Goal: Task Accomplishment & Management: Manage account settings

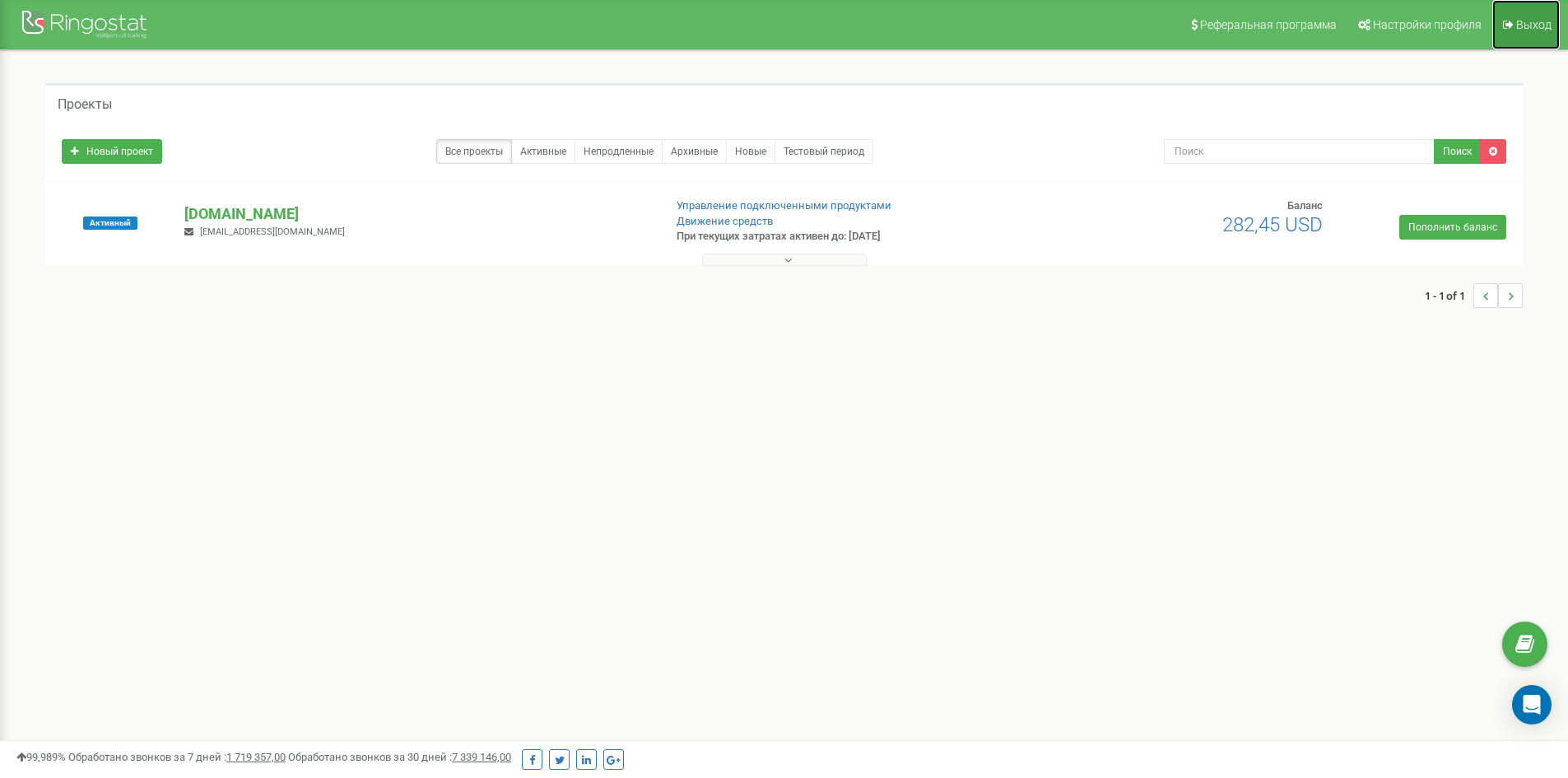
click at [1526, 23] on span "Выход" at bounding box center [1533, 24] width 35 height 14
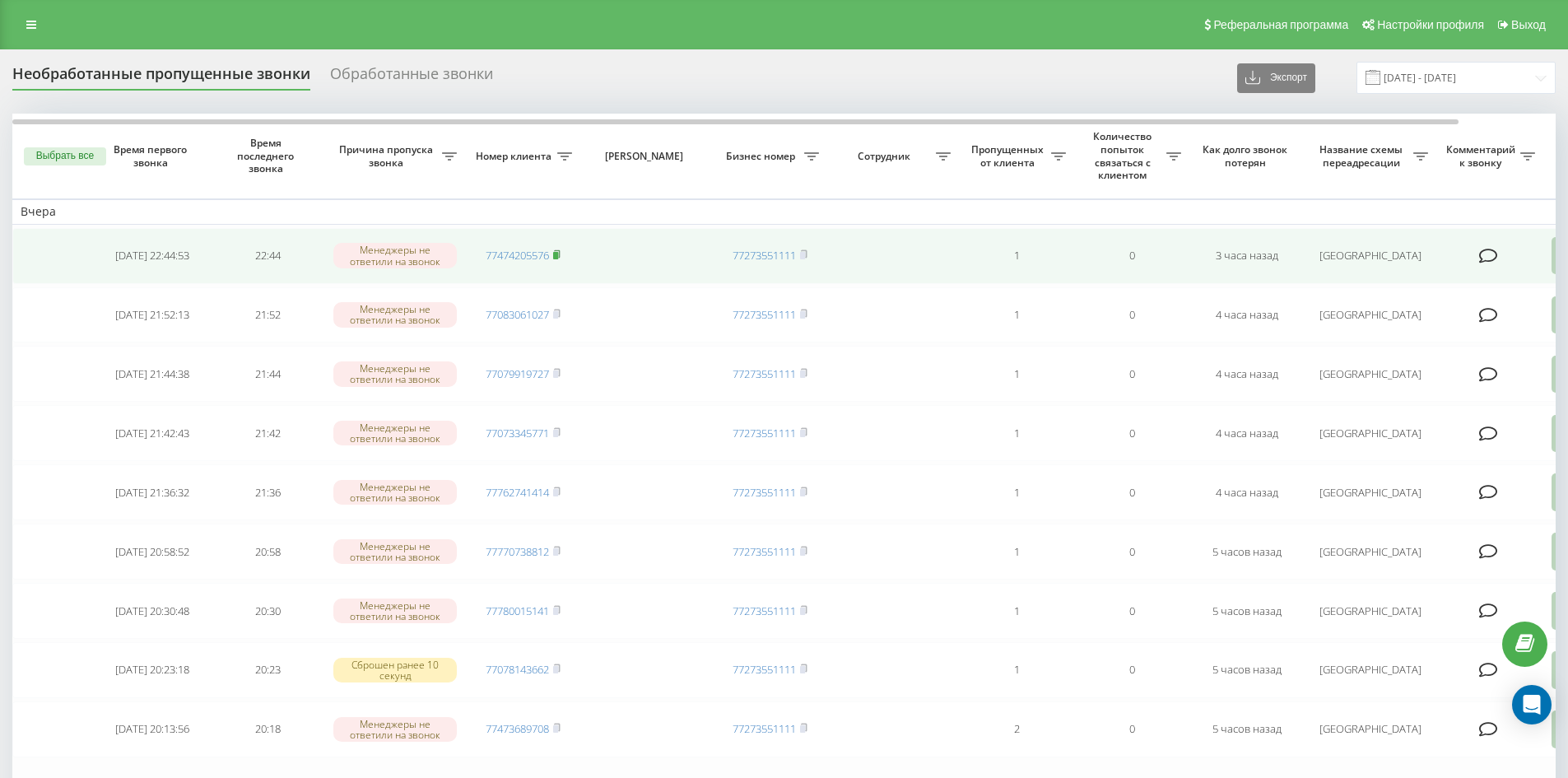
click at [556, 249] on icon at bounding box center [557, 254] width 7 height 10
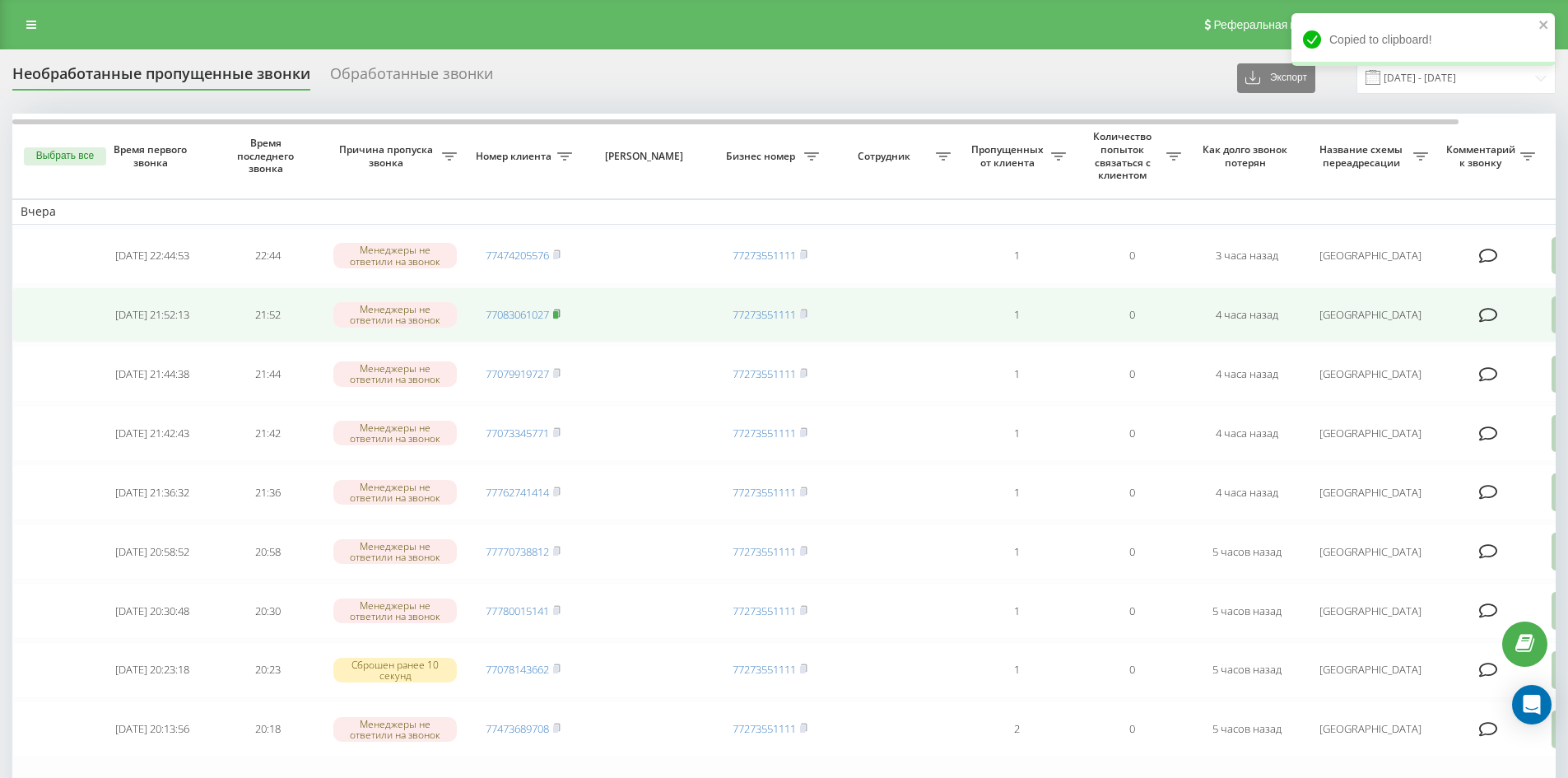
click at [556, 312] on rect at bounding box center [555, 315] width 5 height 7
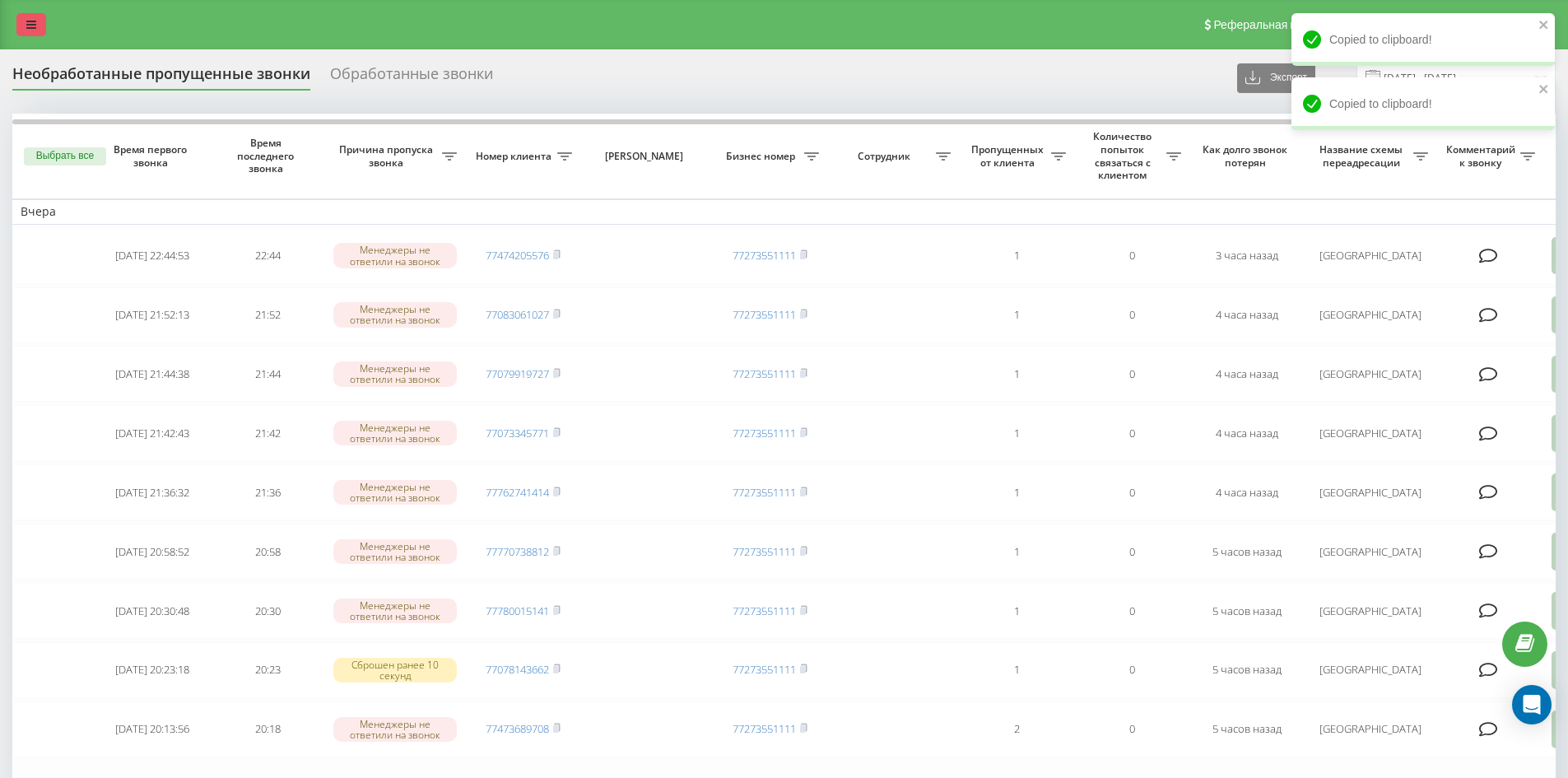
click at [25, 21] on link at bounding box center [31, 25] width 30 height 23
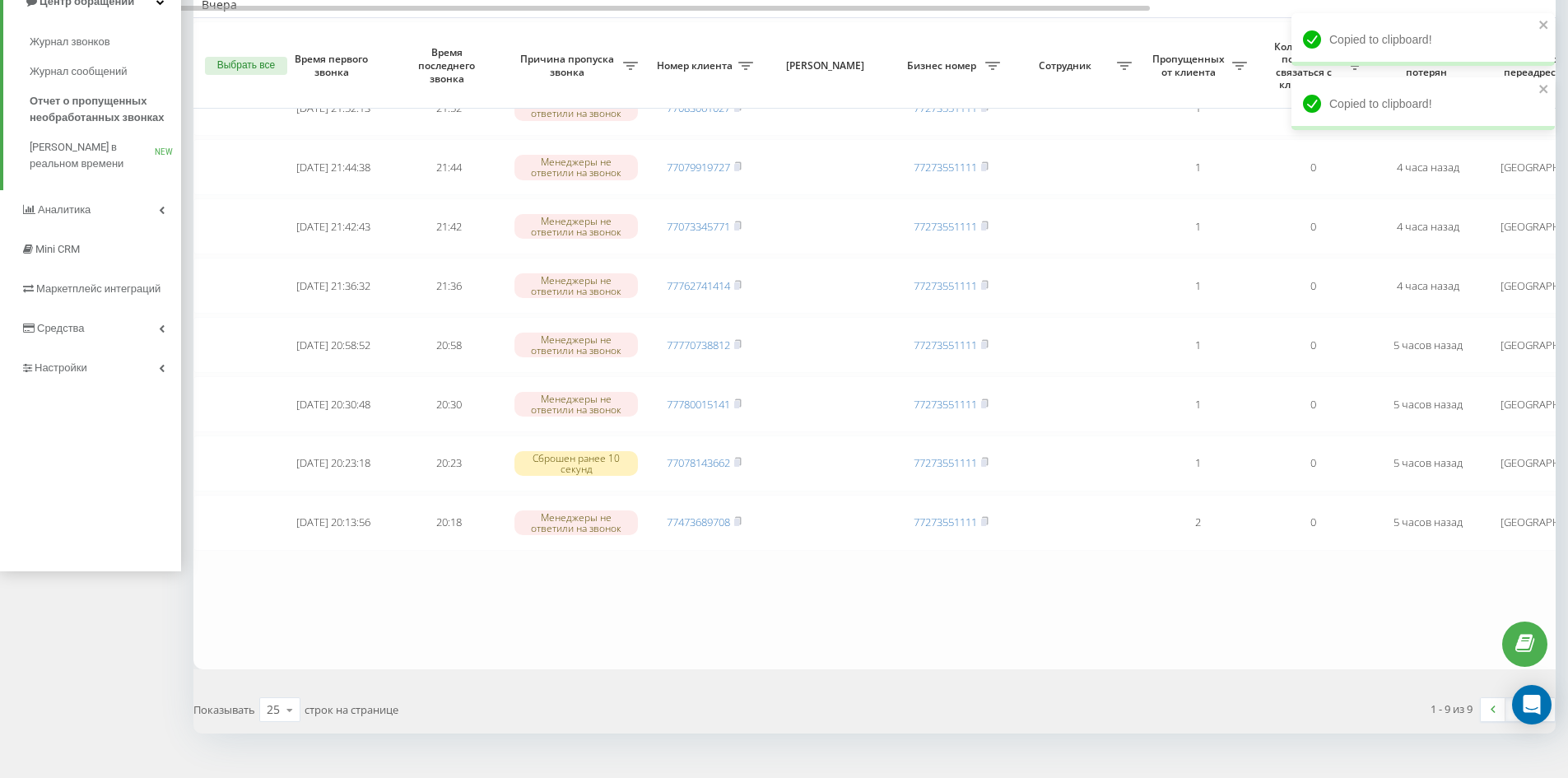
scroll to position [240, 0]
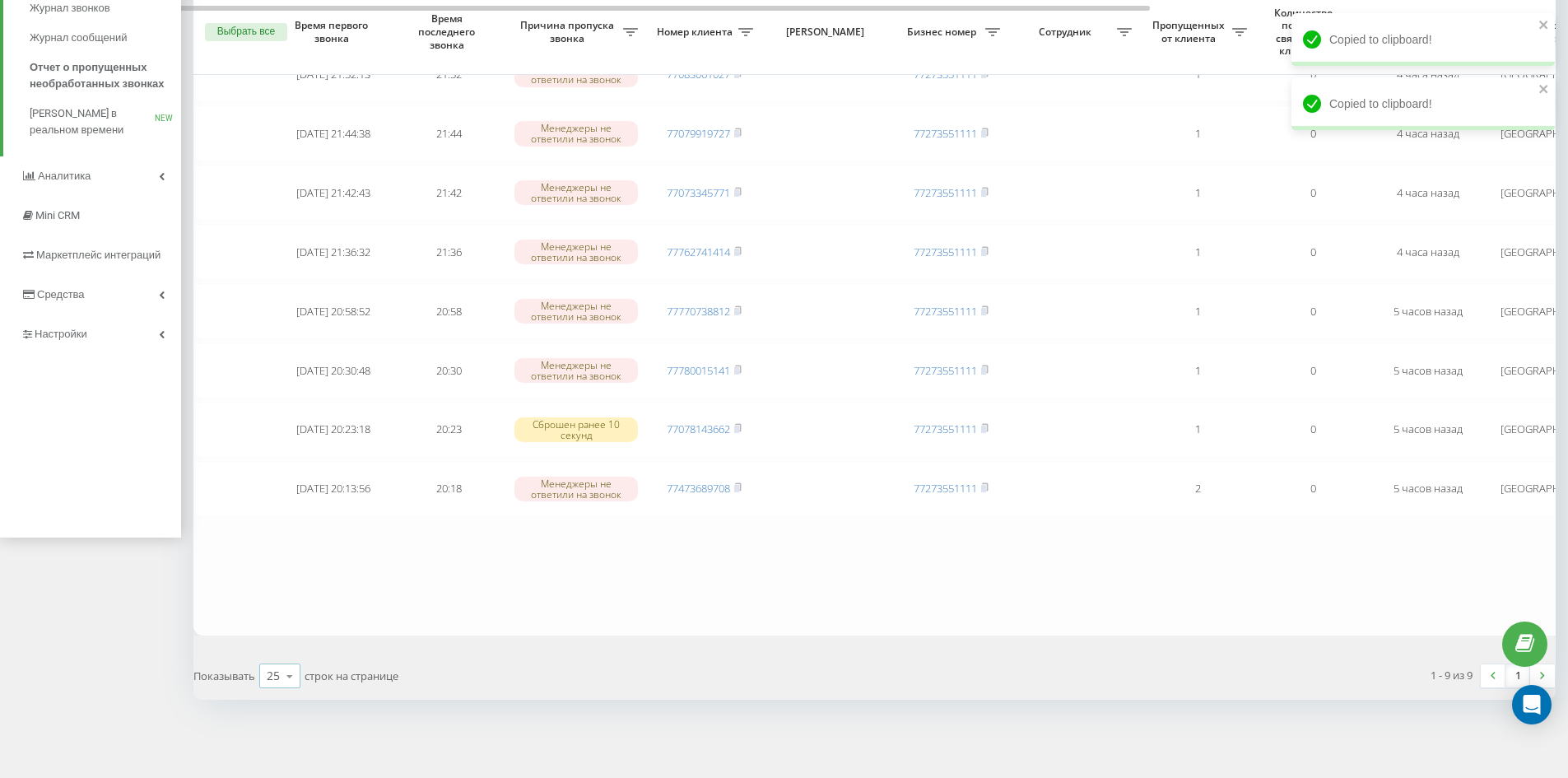
click at [283, 676] on icon at bounding box center [289, 676] width 24 height 32
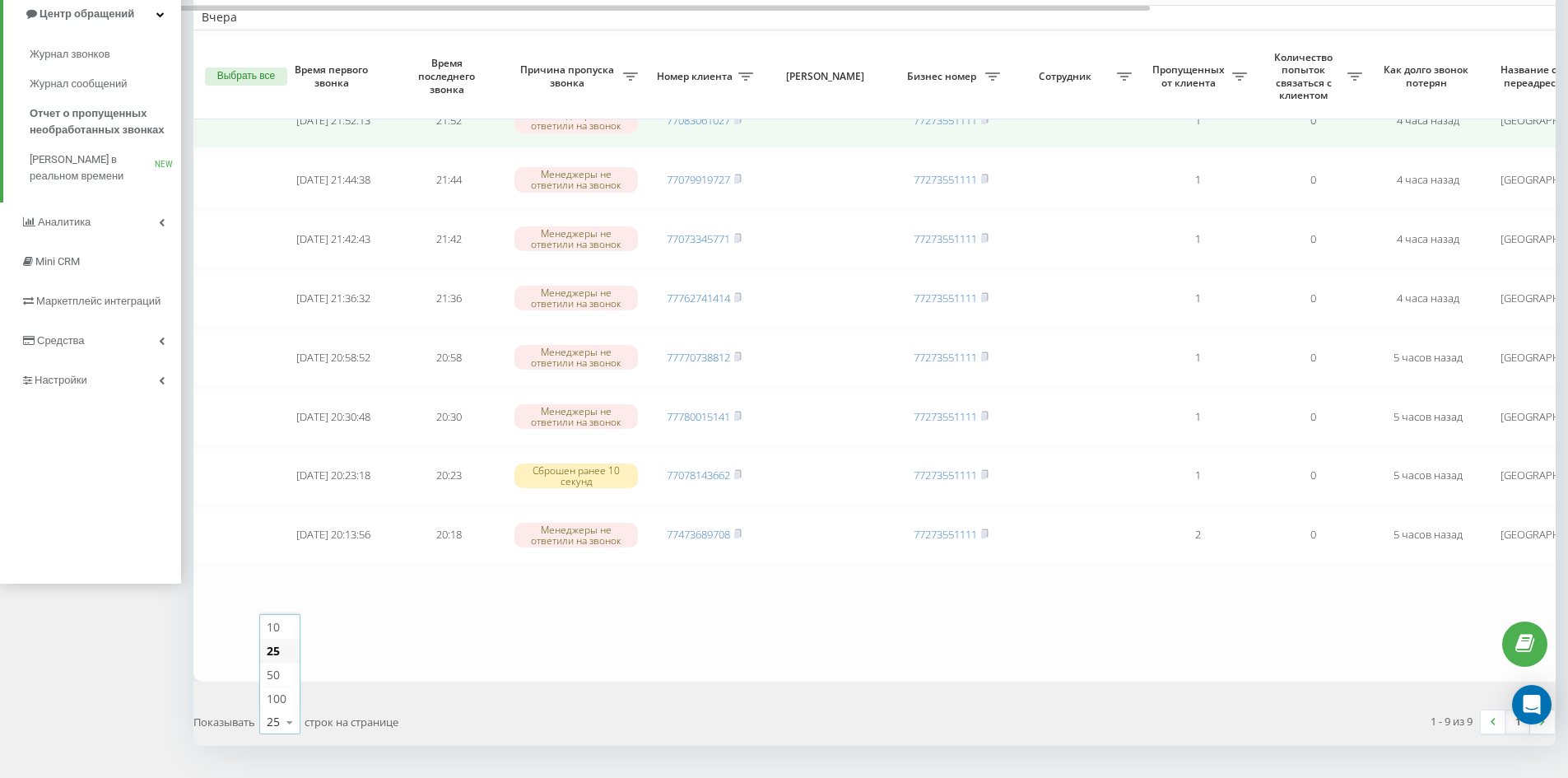
scroll to position [0, 0]
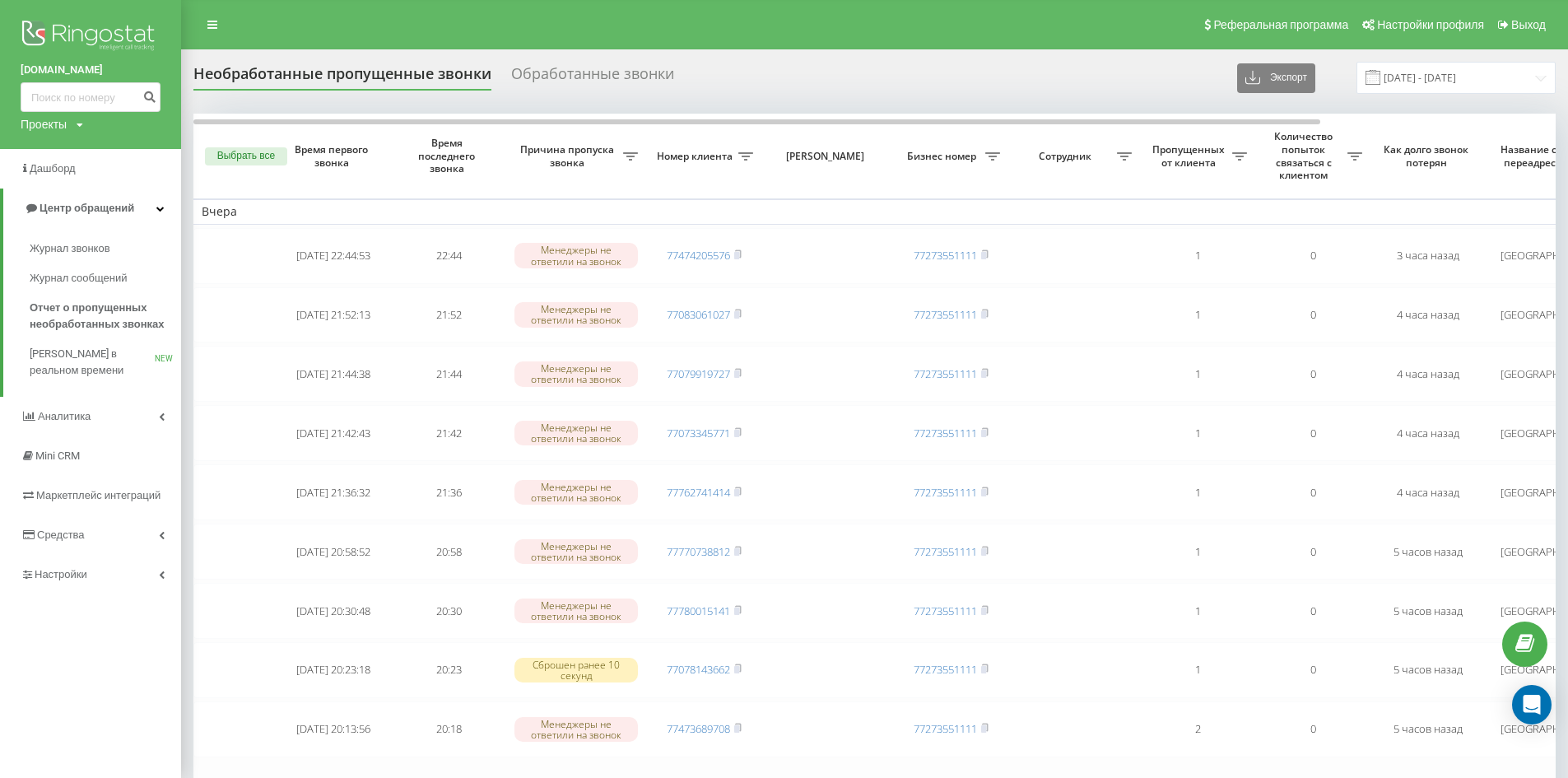
drag, startPoint x: 1254, startPoint y: 207, endPoint x: 917, endPoint y: 213, distance: 337.1
click at [902, 210] on td "Вчера" at bounding box center [1016, 211] width 1646 height 24
click at [595, 59] on div "Необработанные пропущенные звонки Обработанные звонки Экспорт .csv .xlsx 19.07.…" at bounding box center [784, 533] width 1568 height 968
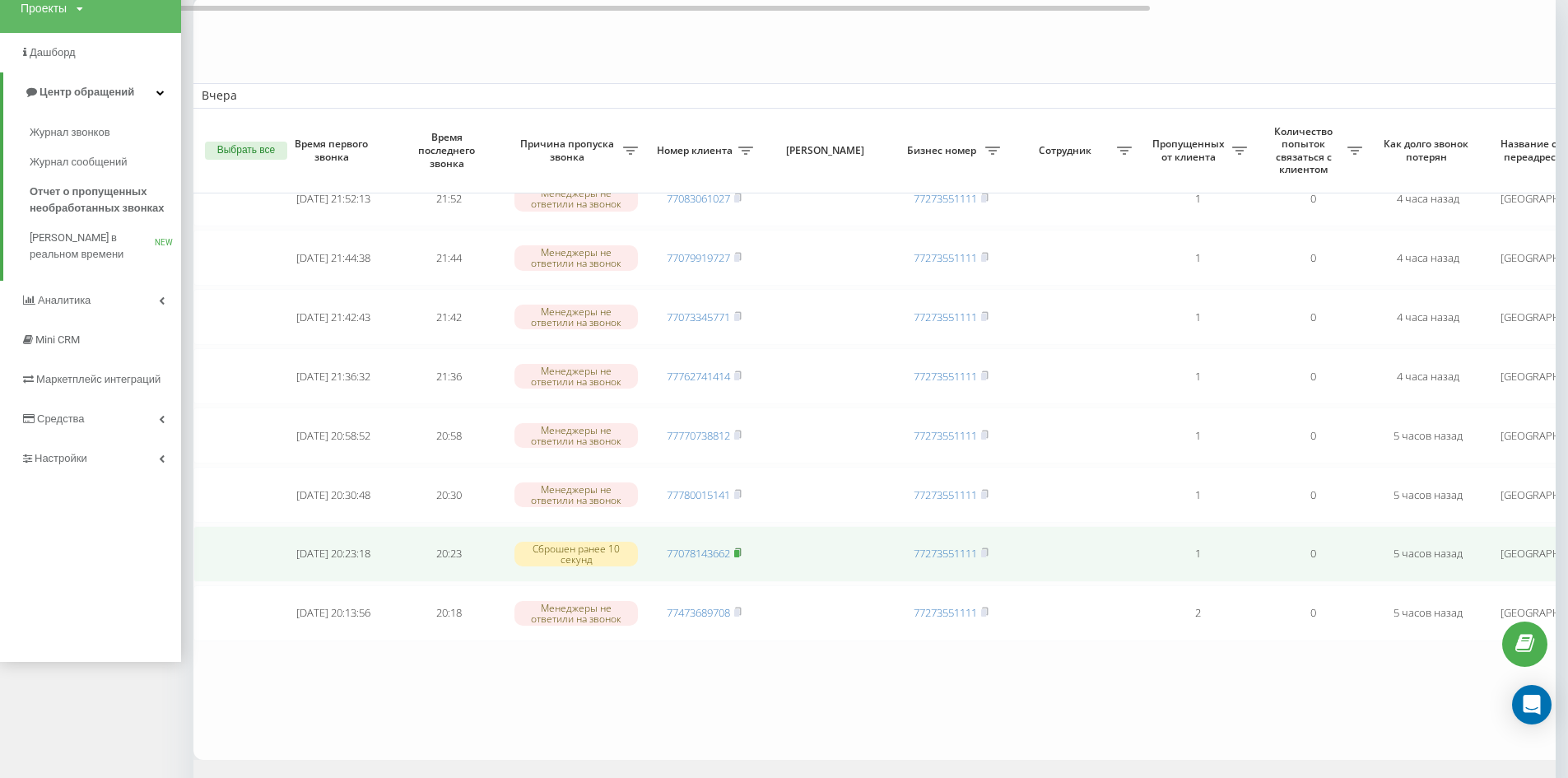
scroll to position [240, 0]
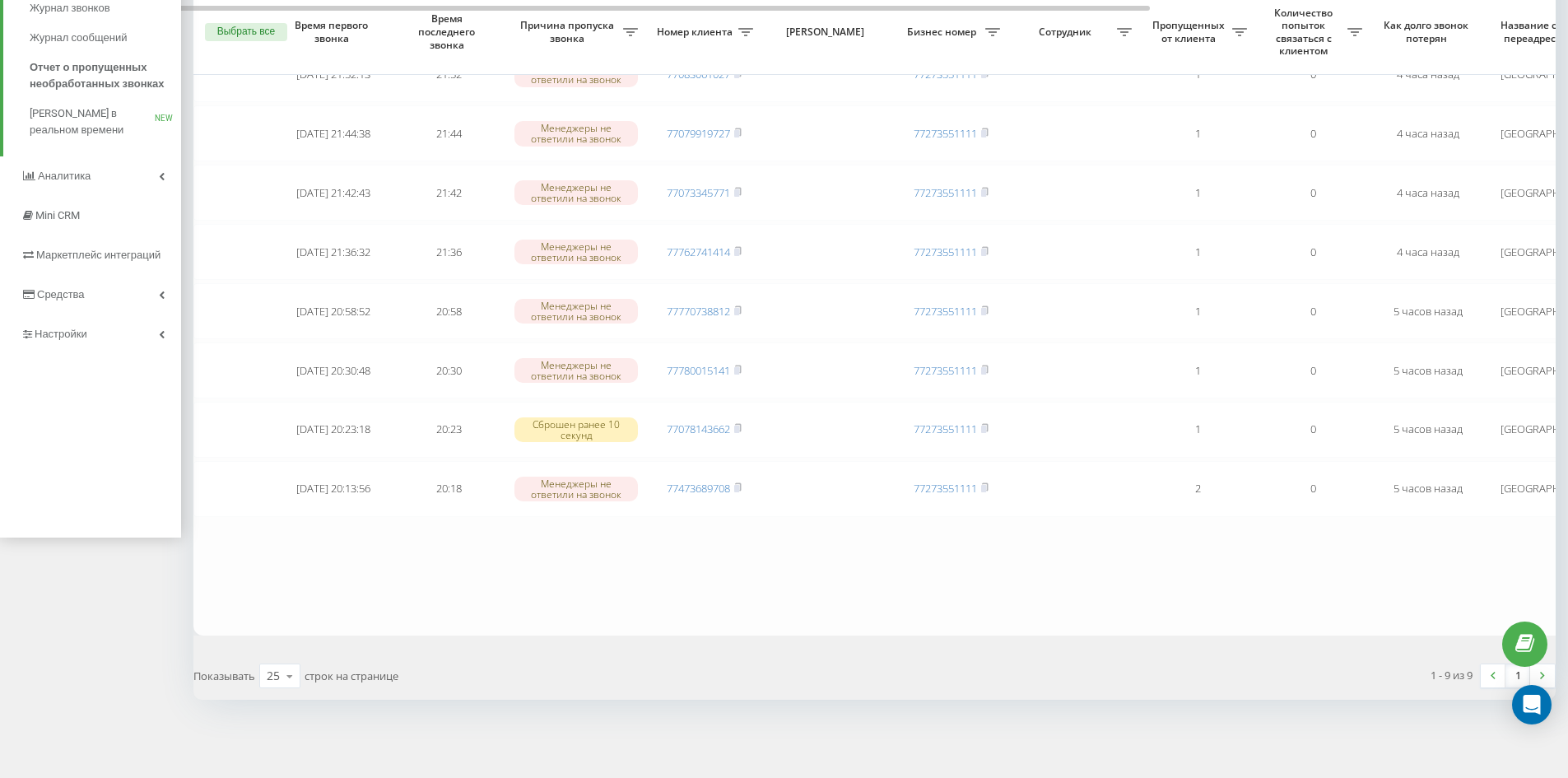
drag, startPoint x: 1355, startPoint y: 674, endPoint x: 1133, endPoint y: 664, distance: 222.2
click at [1133, 664] on div "1 - 9 из 9 1" at bounding box center [1221, 675] width 693 height 48
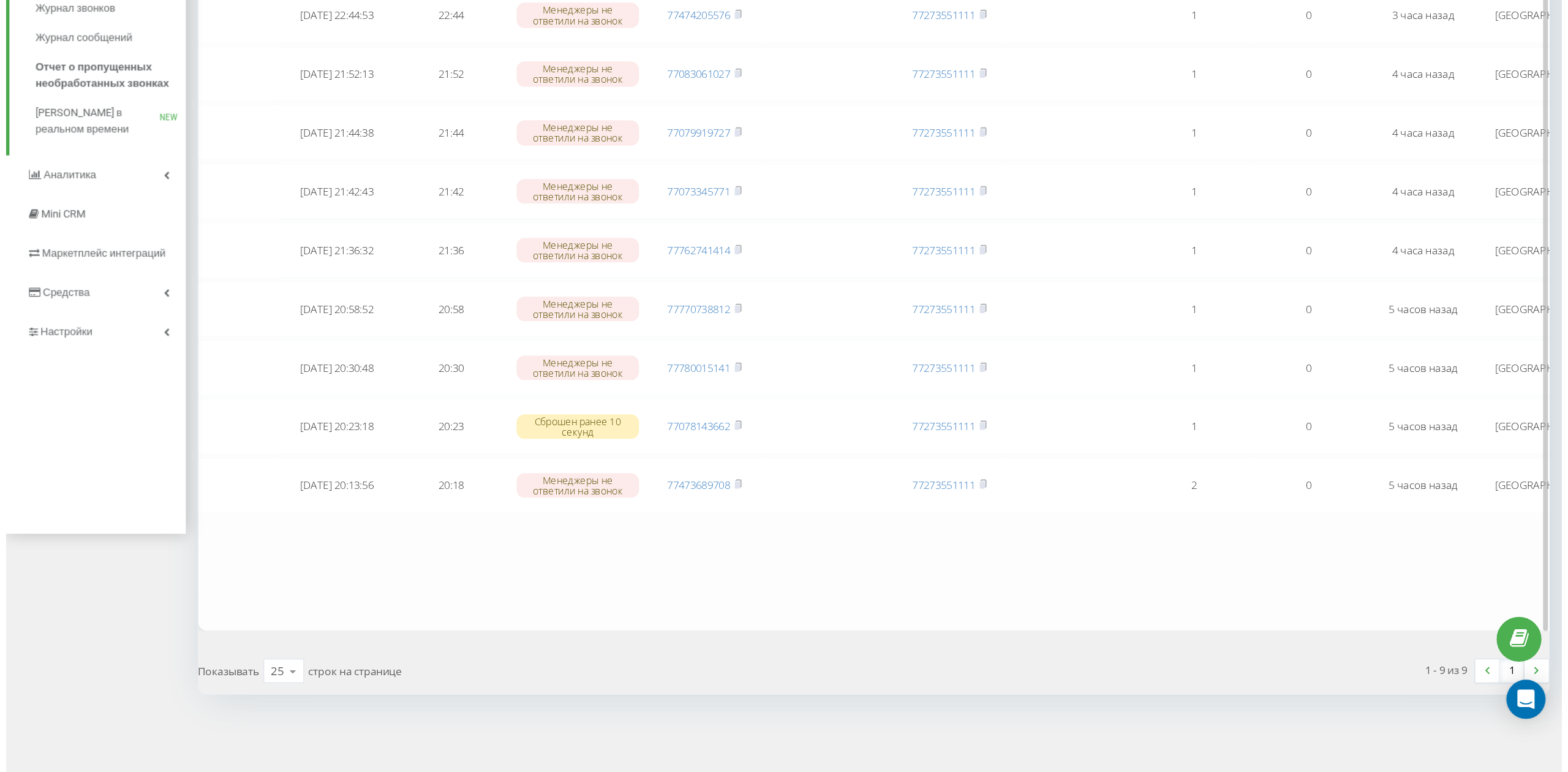
scroll to position [0, 0]
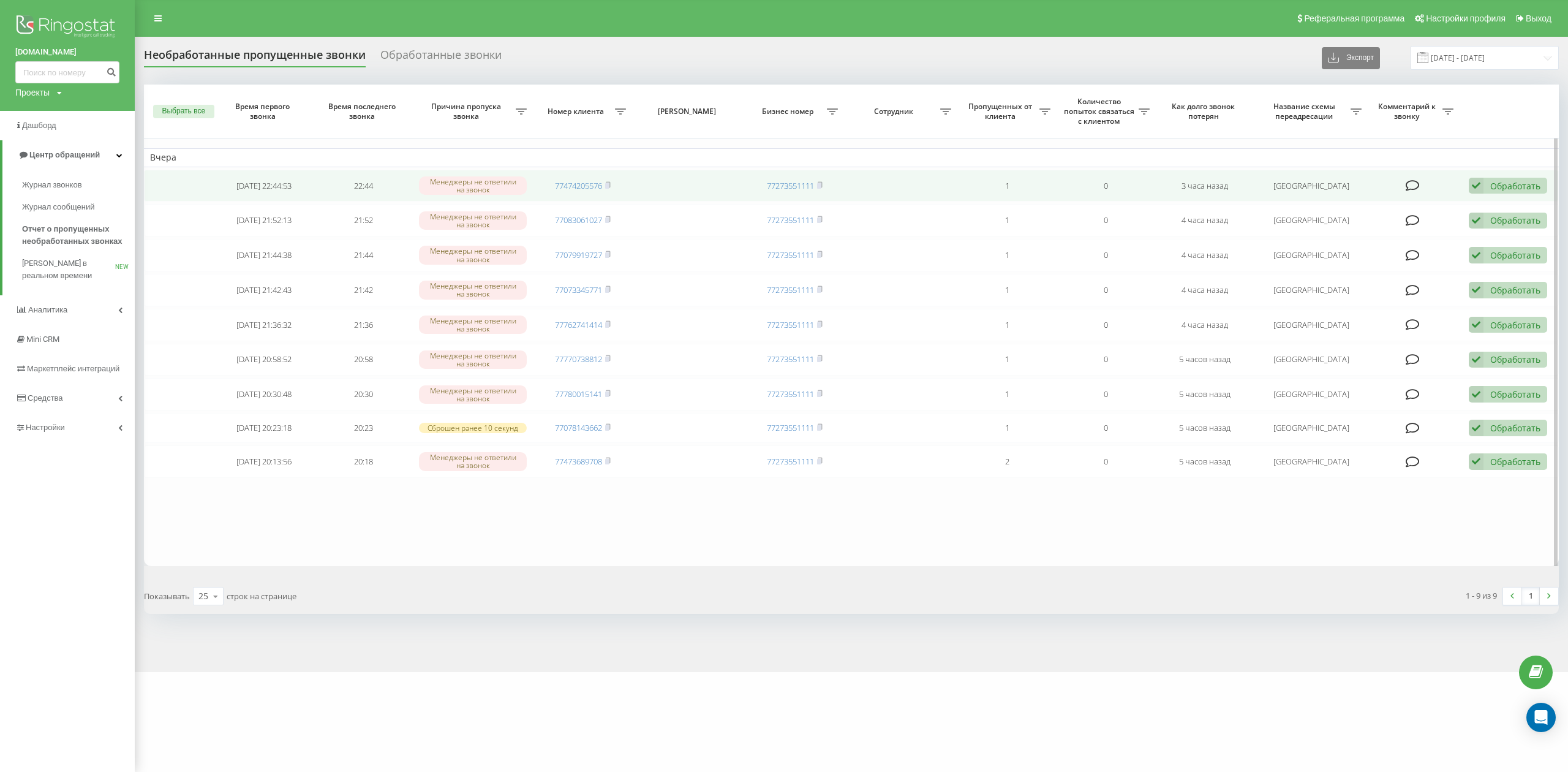
click at [1176, 182] on div "Обработать" at bounding box center [1515, 185] width 50 height 11
click at [1176, 222] on span "Связался с клиентом с помощью другого канала" at bounding box center [1424, 226] width 205 height 11
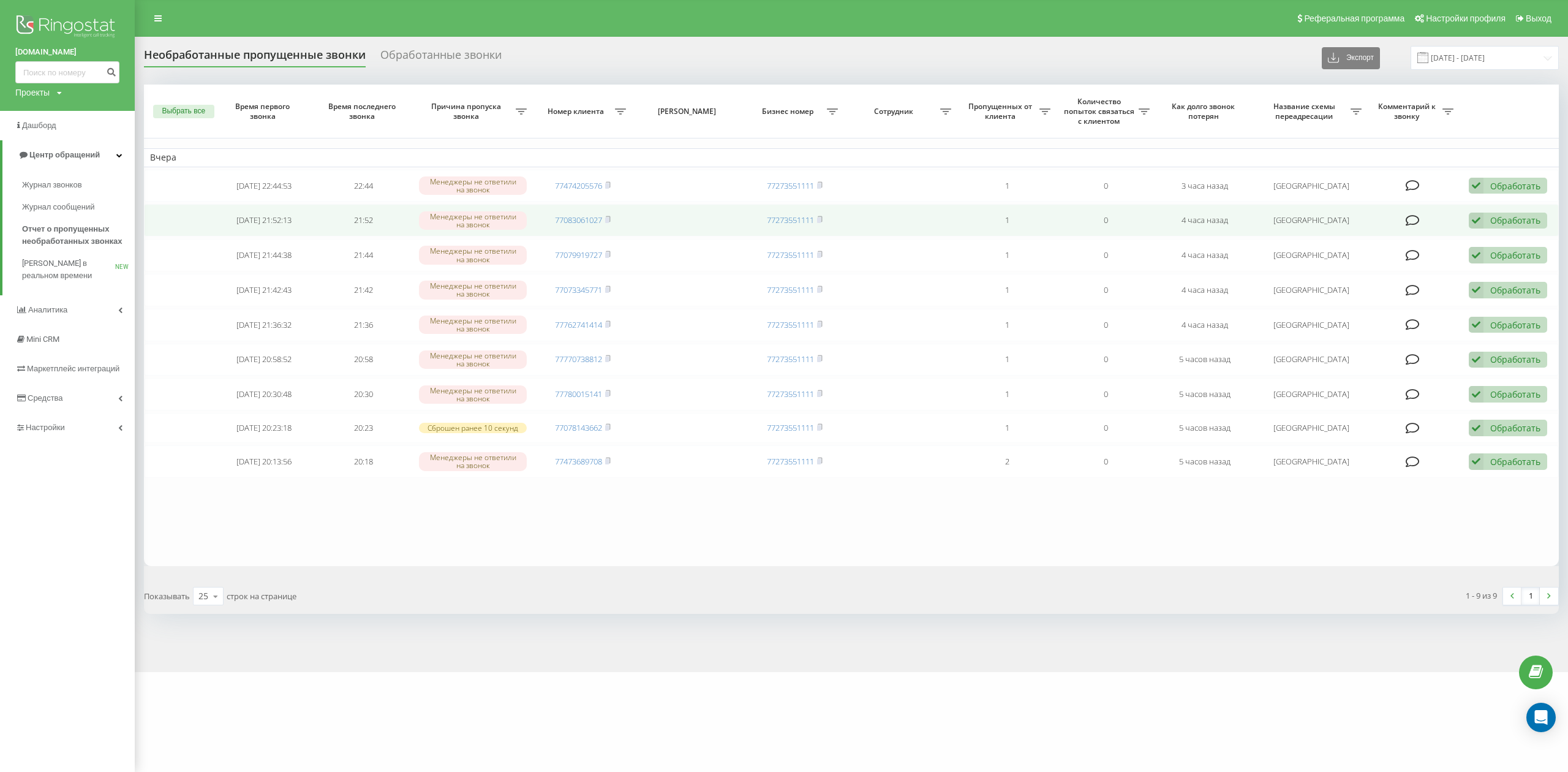
click at [1176, 219] on icon at bounding box center [1476, 220] width 15 height 17
click at [1176, 260] on span "Связался с клиентом с помощью другого канала" at bounding box center [1424, 261] width 205 height 11
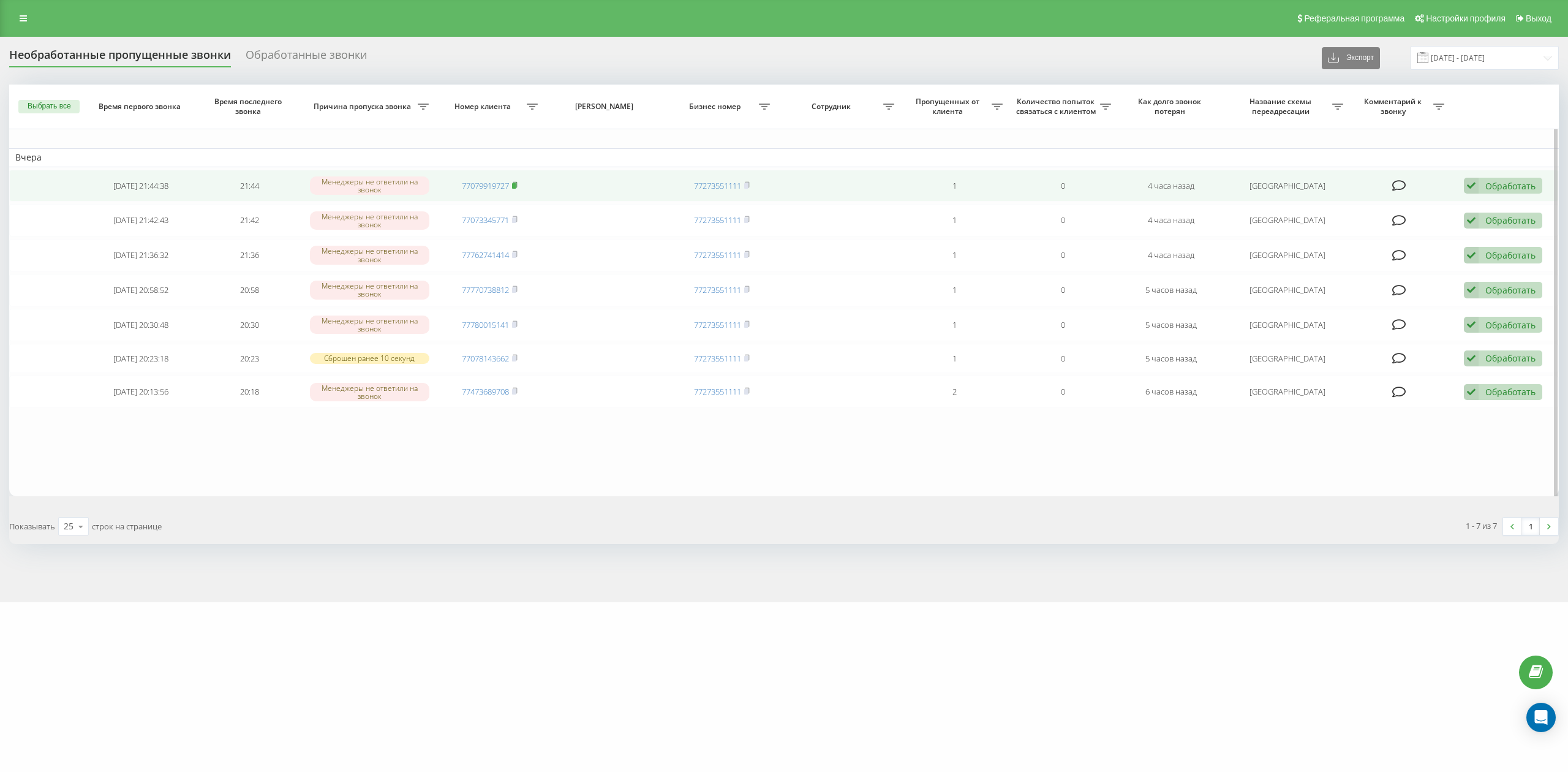
click at [516, 187] on rect at bounding box center [513, 186] width 3 height 5
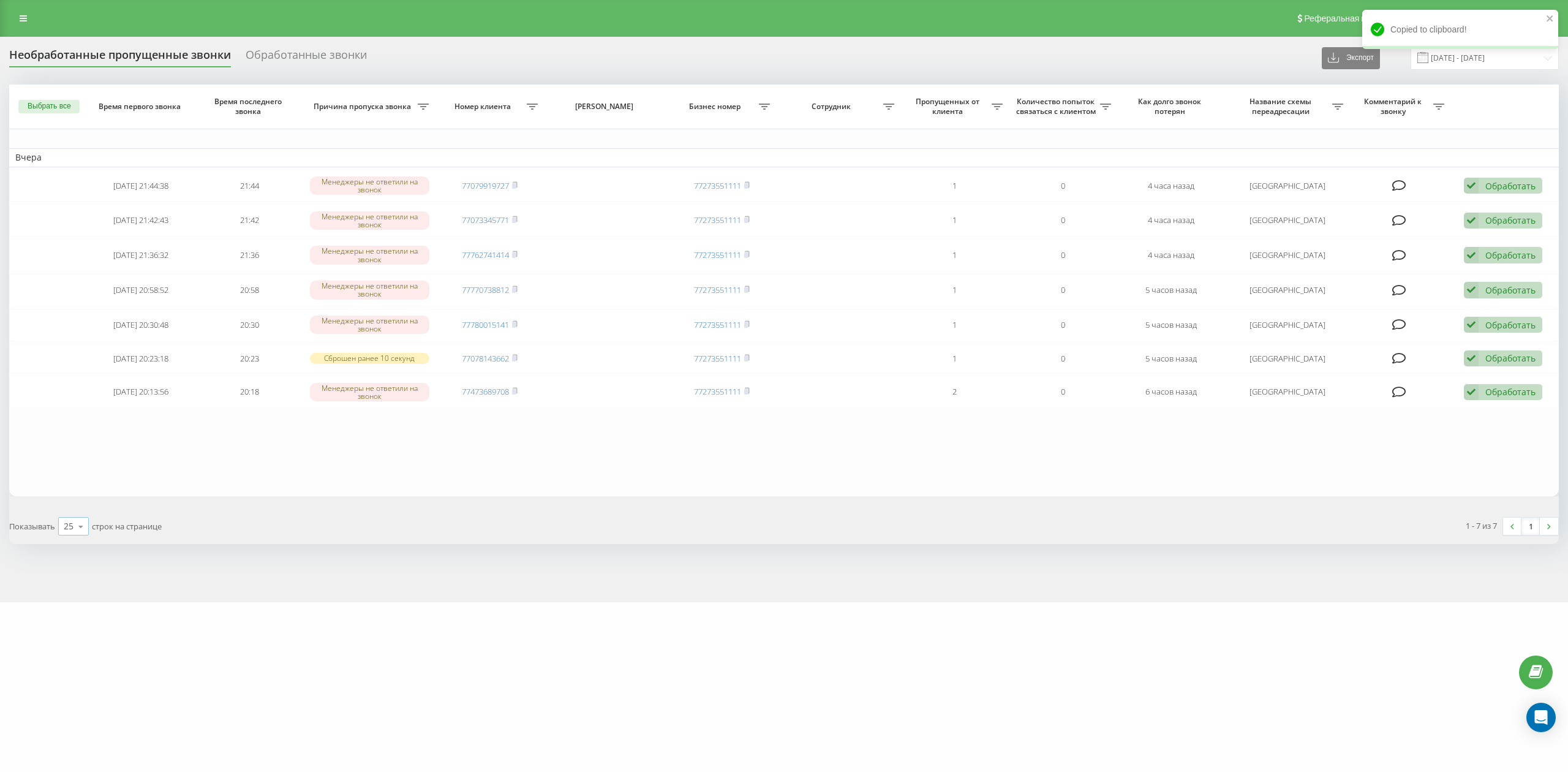
click at [82, 528] on icon at bounding box center [81, 527] width 18 height 24
click at [66, 496] on span "50" at bounding box center [69, 490] width 10 height 11
click at [77, 527] on icon at bounding box center [81, 527] width 18 height 24
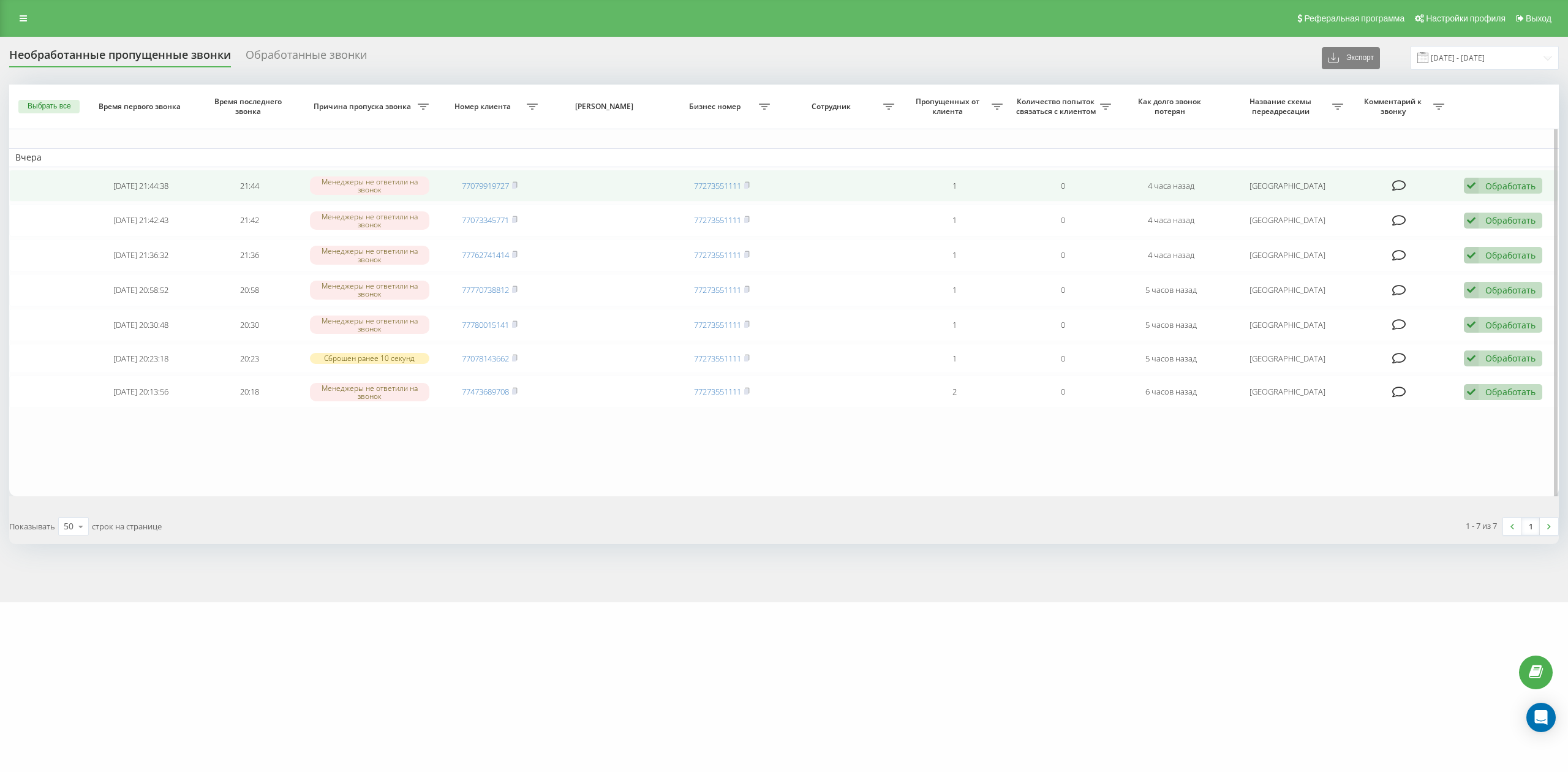
click at [1508, 183] on div "Обработать" at bounding box center [1510, 185] width 50 height 11
click at [1401, 216] on div "Не удалось связаться" at bounding box center [1424, 205] width 234 height 22
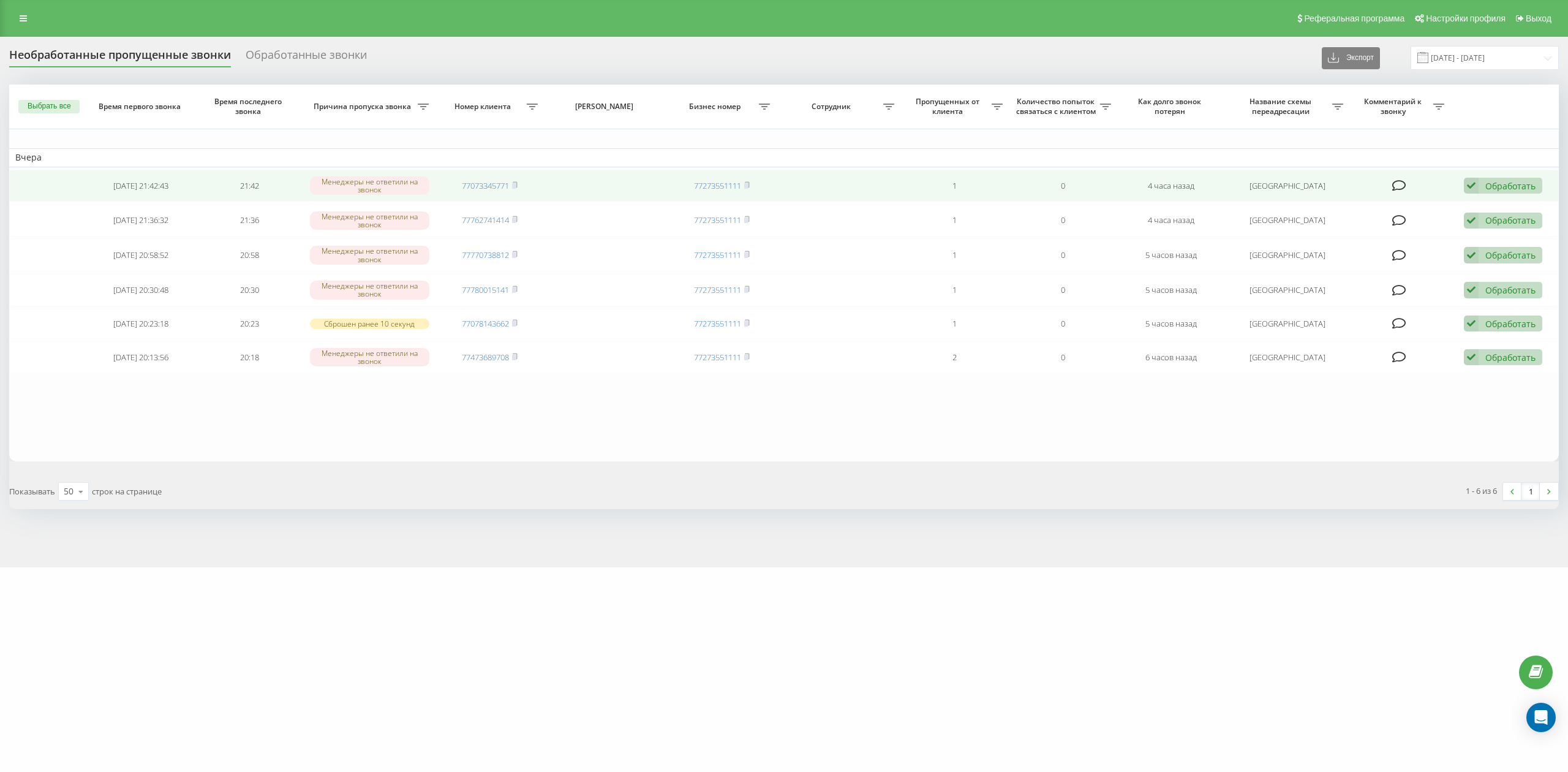
drag, startPoint x: 515, startPoint y: 183, endPoint x: 525, endPoint y: 187, distance: 10.8
click at [515, 183] on rect at bounding box center [513, 186] width 3 height 5
click at [1512, 179] on div "Обработать Не удалось связаться Связался с клиентом с помощью другого канала Кл…" at bounding box center [1503, 185] width 79 height 17
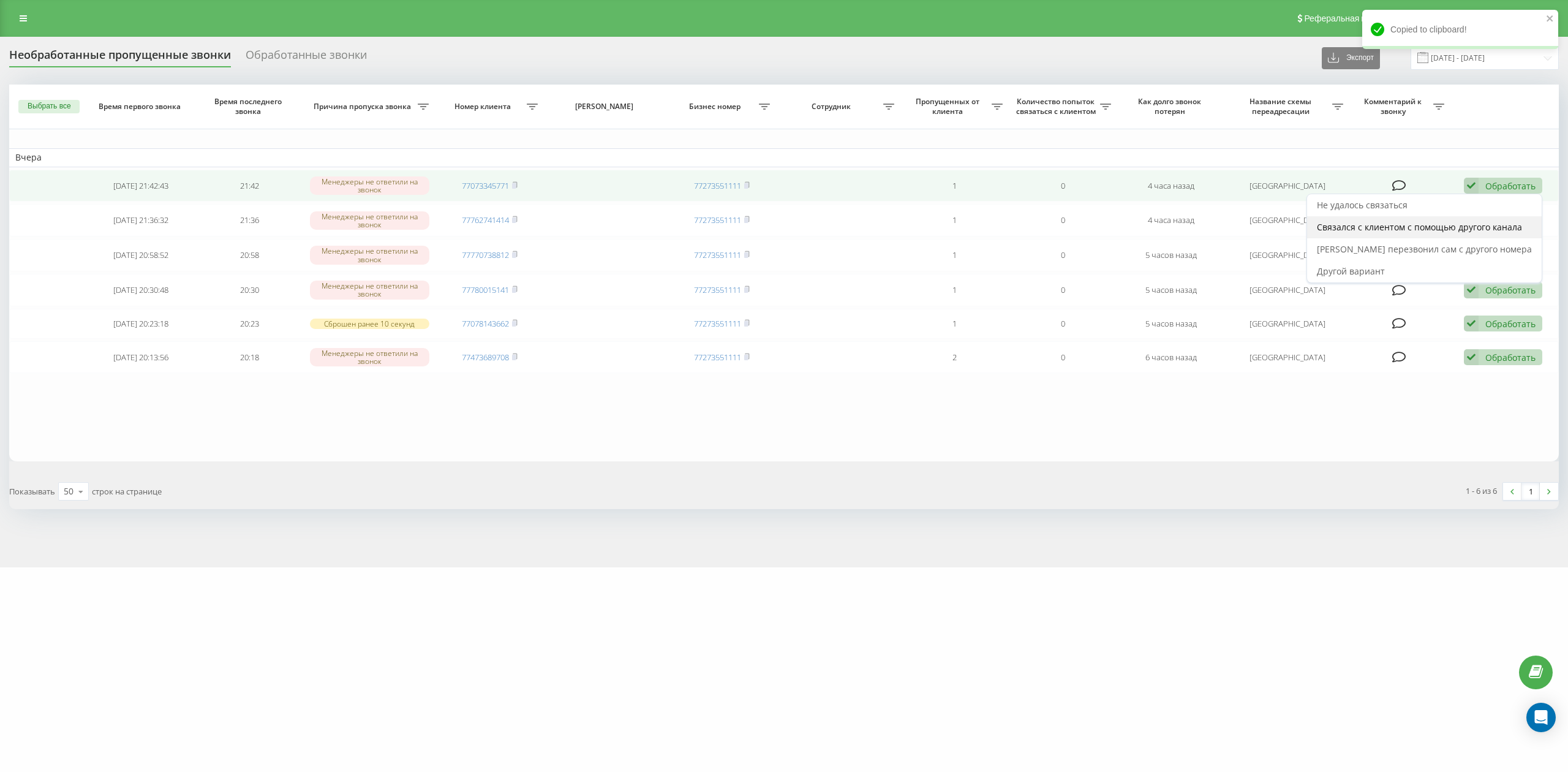
click at [1407, 224] on span "Связался с клиентом с помощью другого канала" at bounding box center [1419, 226] width 205 height 11
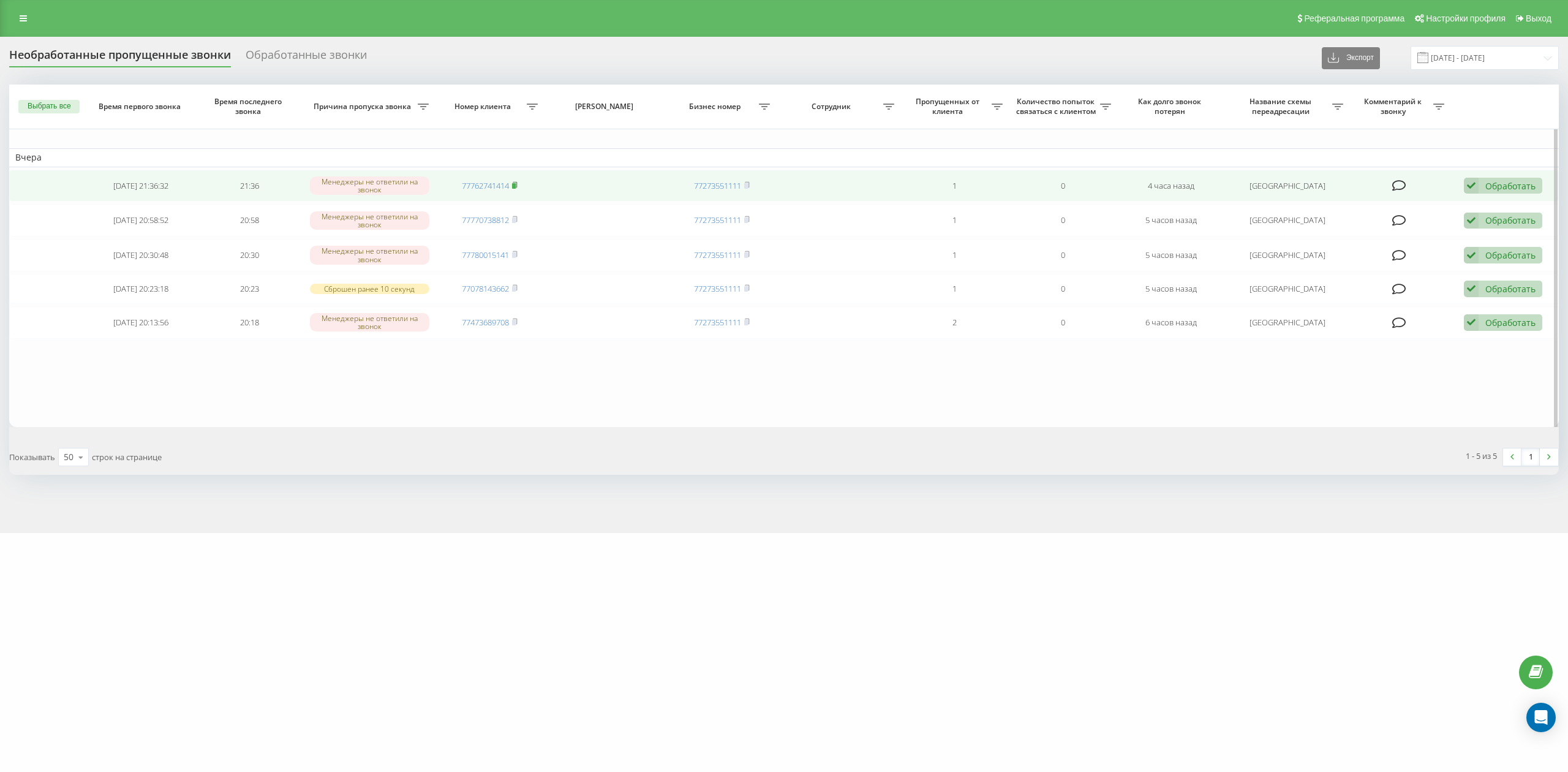
click at [517, 186] on icon at bounding box center [515, 185] width 5 height 7
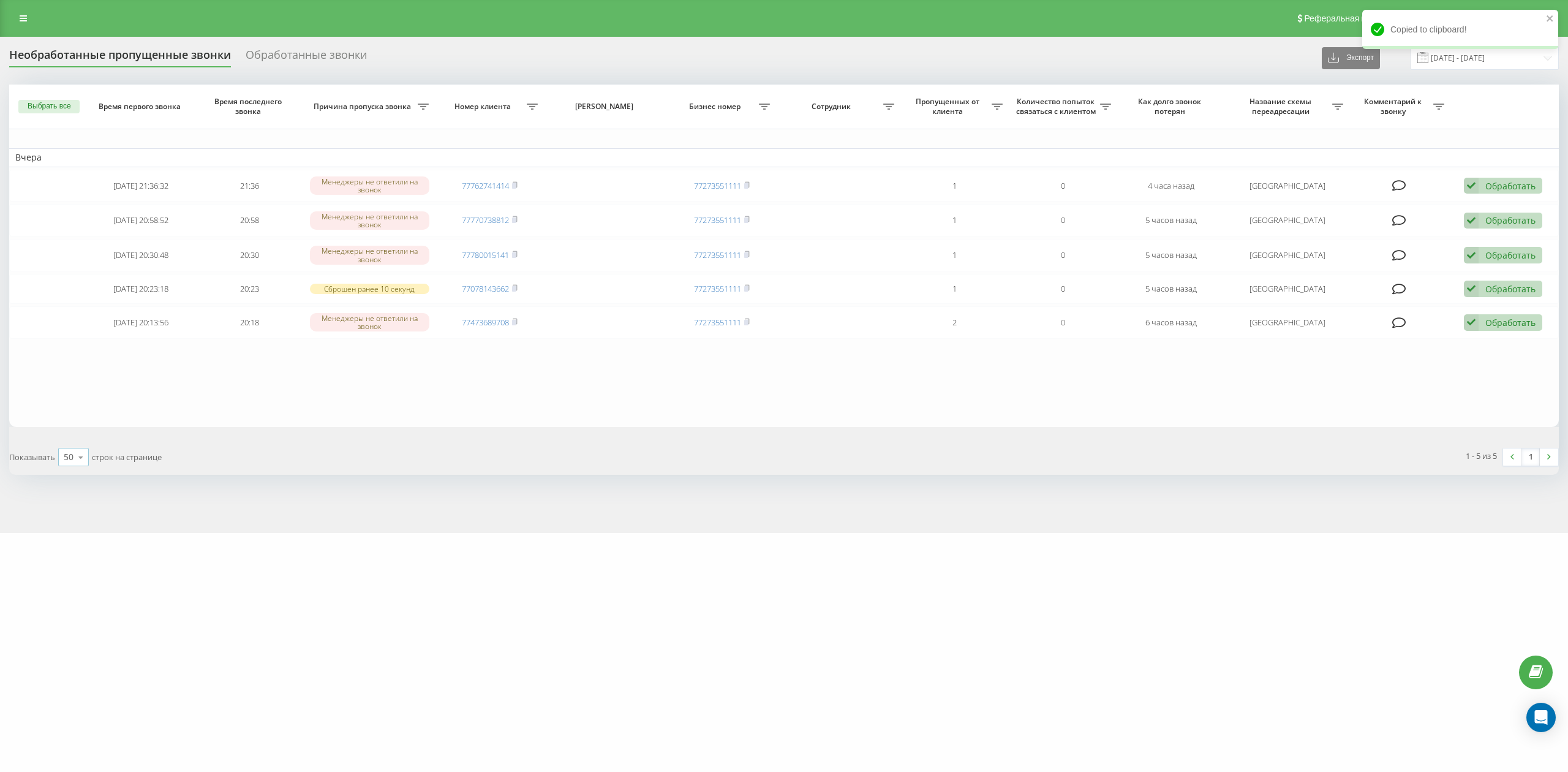
click at [70, 463] on div "50" at bounding box center [69, 457] width 10 height 12
click at [79, 443] on span "100" at bounding box center [71, 439] width 15 height 11
click at [1517, 57] on div "Copied to clipboard!" at bounding box center [1461, 34] width 196 height 48
click at [1544, 54] on div "Copied to clipboard!" at bounding box center [1461, 34] width 196 height 48
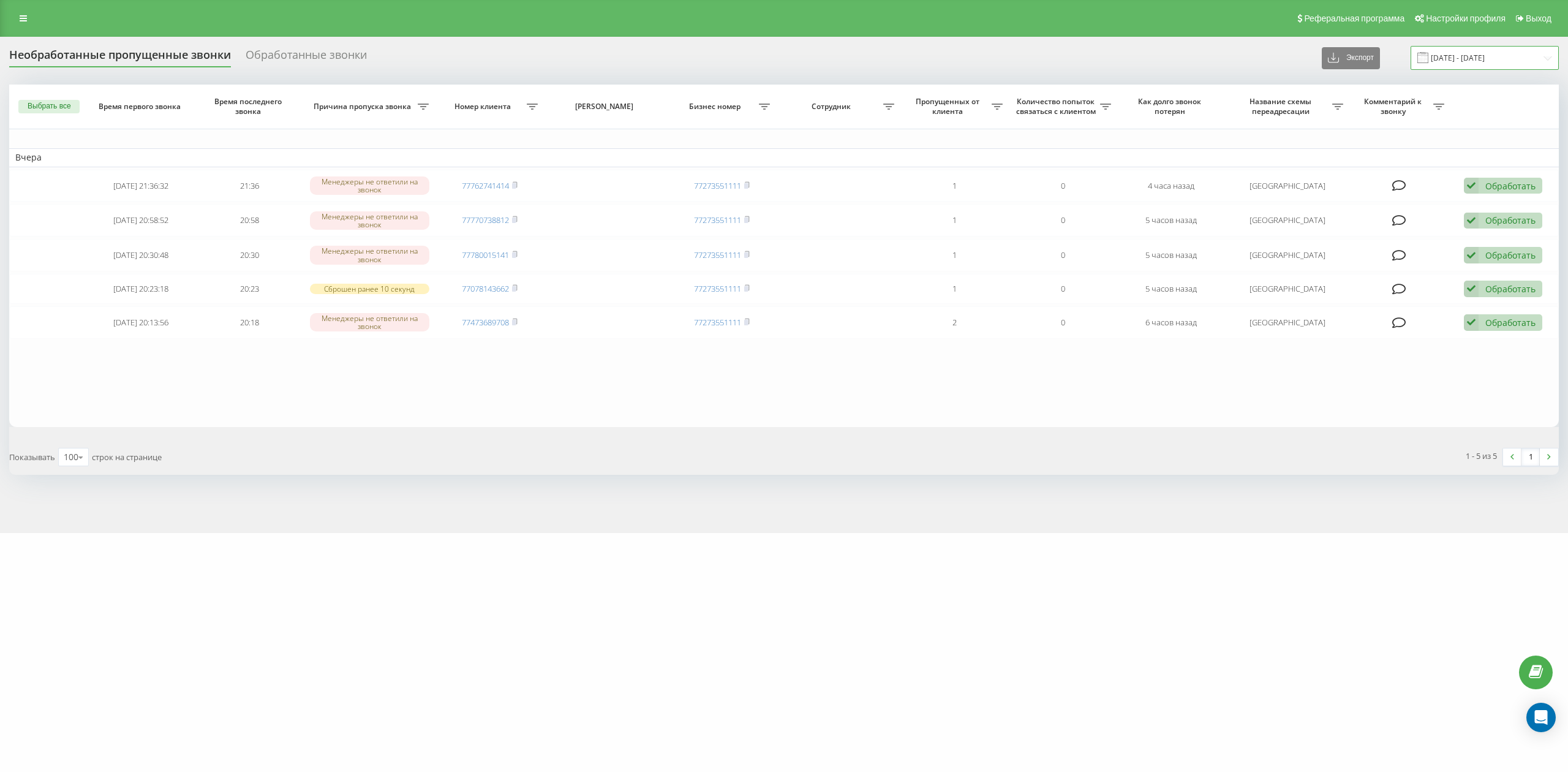
click at [1544, 56] on input "19.07.2025 - 19.08.2025" at bounding box center [1485, 58] width 148 height 24
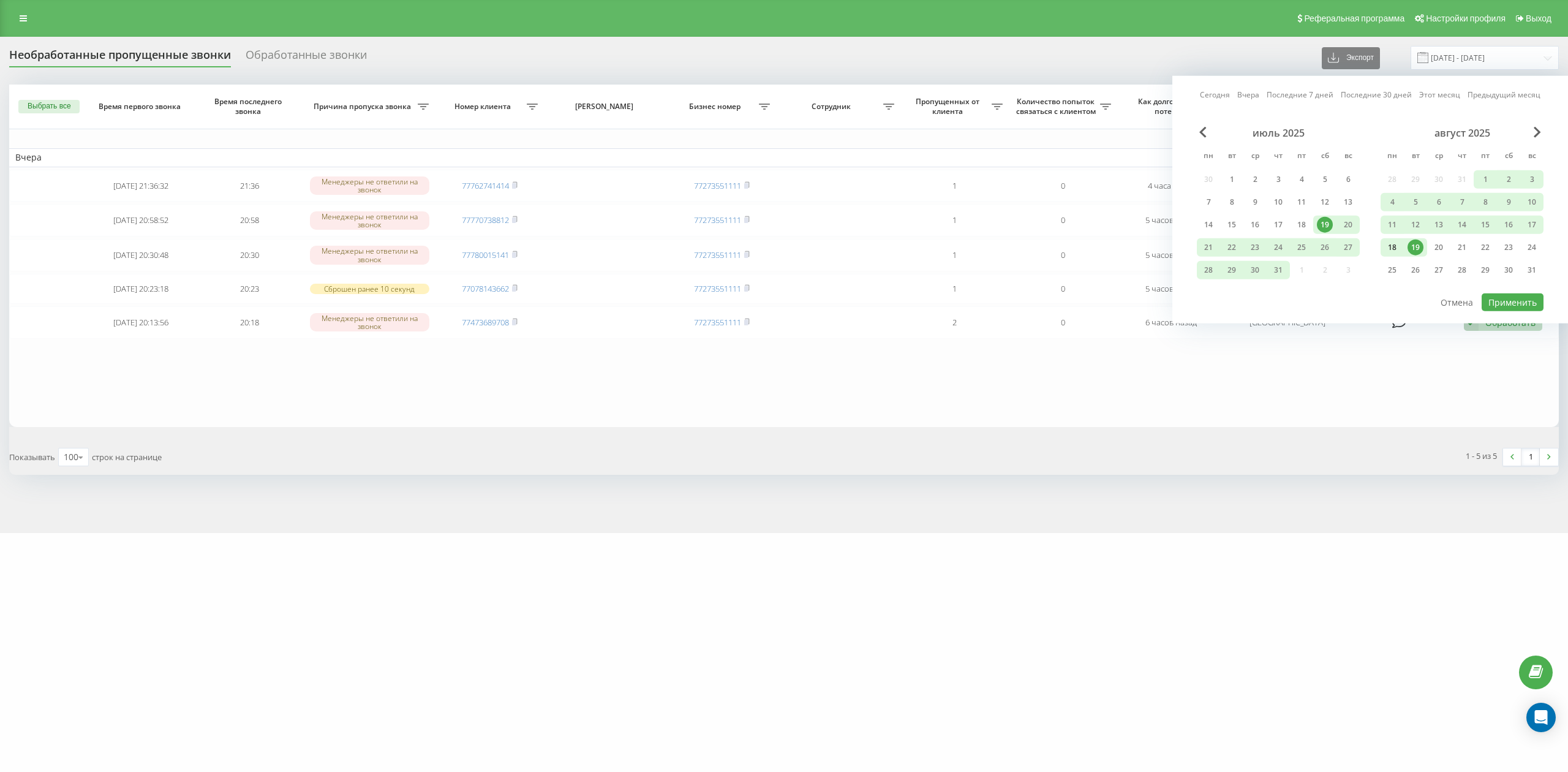
click at [1395, 245] on div "18" at bounding box center [1392, 247] width 16 height 16
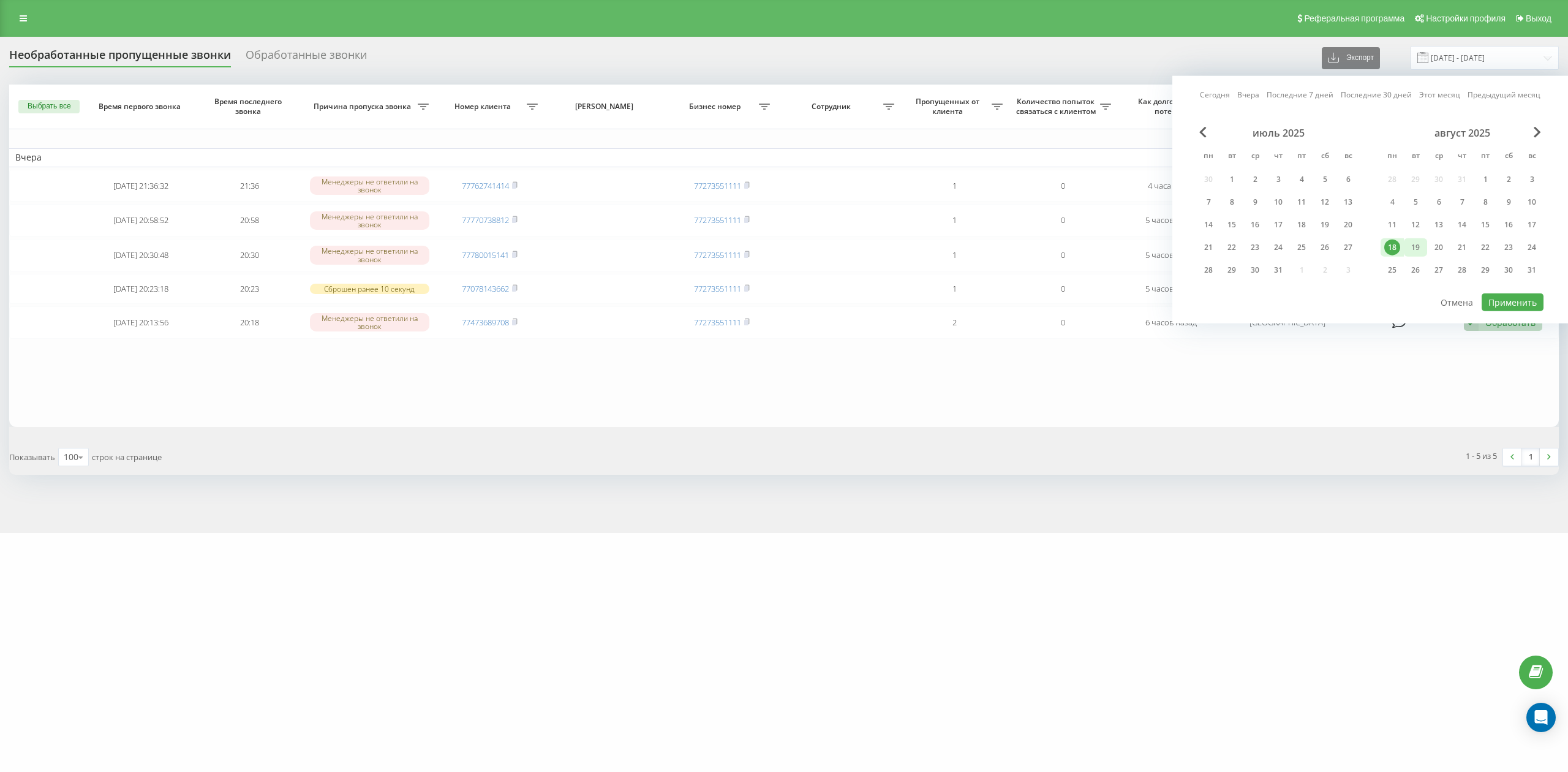
click at [1407, 245] on div "19" at bounding box center [1415, 247] width 16 height 16
click at [1504, 307] on button "Применить" at bounding box center [1512, 302] width 62 height 17
type input "18.08.2025 - 19.08.2025"
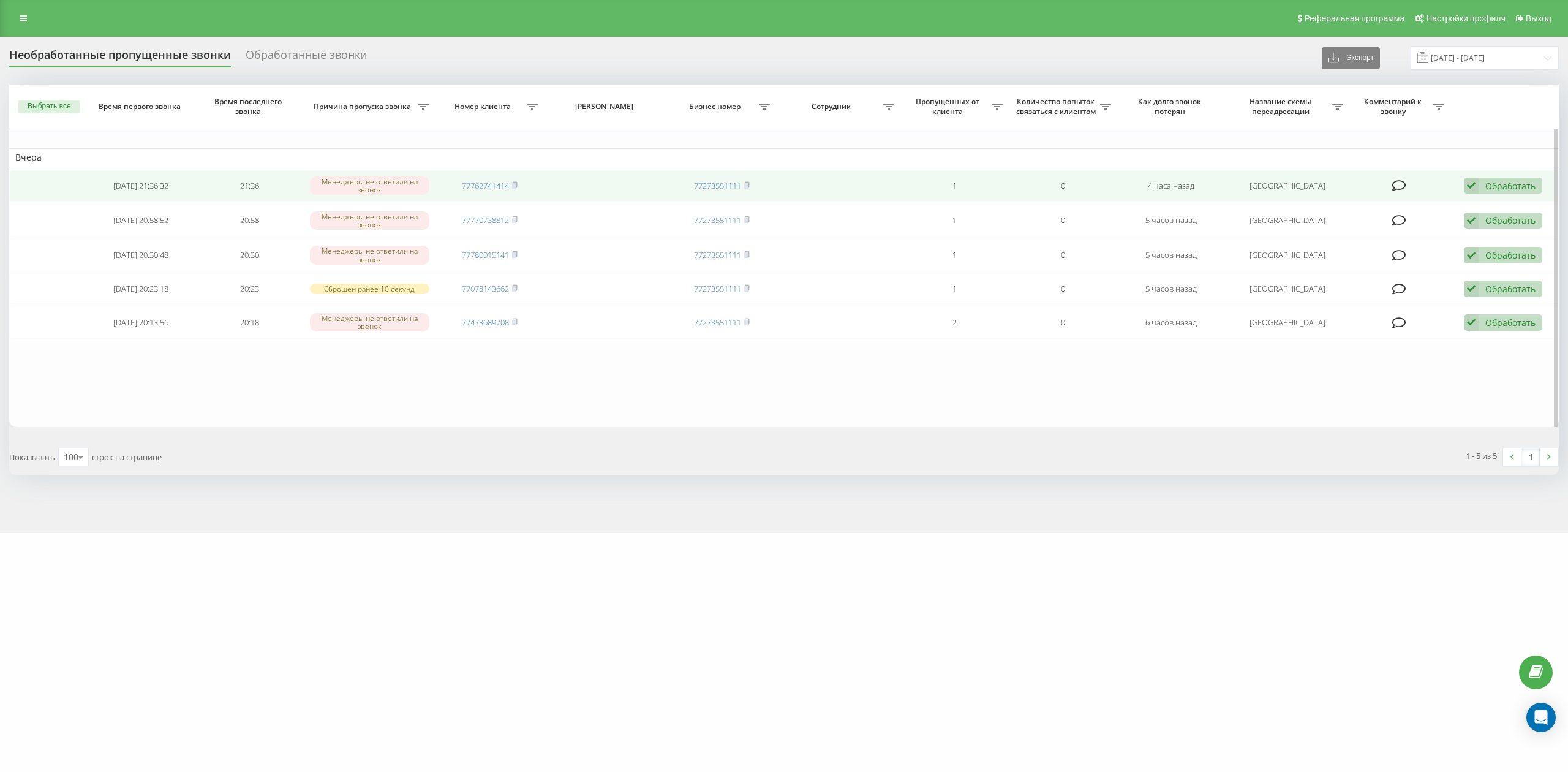
click at [1541, 184] on td "Обработать Не удалось связаться Связался с клиентом с помощью другого канала Кл…" at bounding box center [1504, 186] width 108 height 32
click at [1527, 185] on div "Обработать" at bounding box center [1510, 185] width 50 height 11
click at [1454, 210] on div "Не удалось связаться" at bounding box center [1424, 205] width 234 height 22
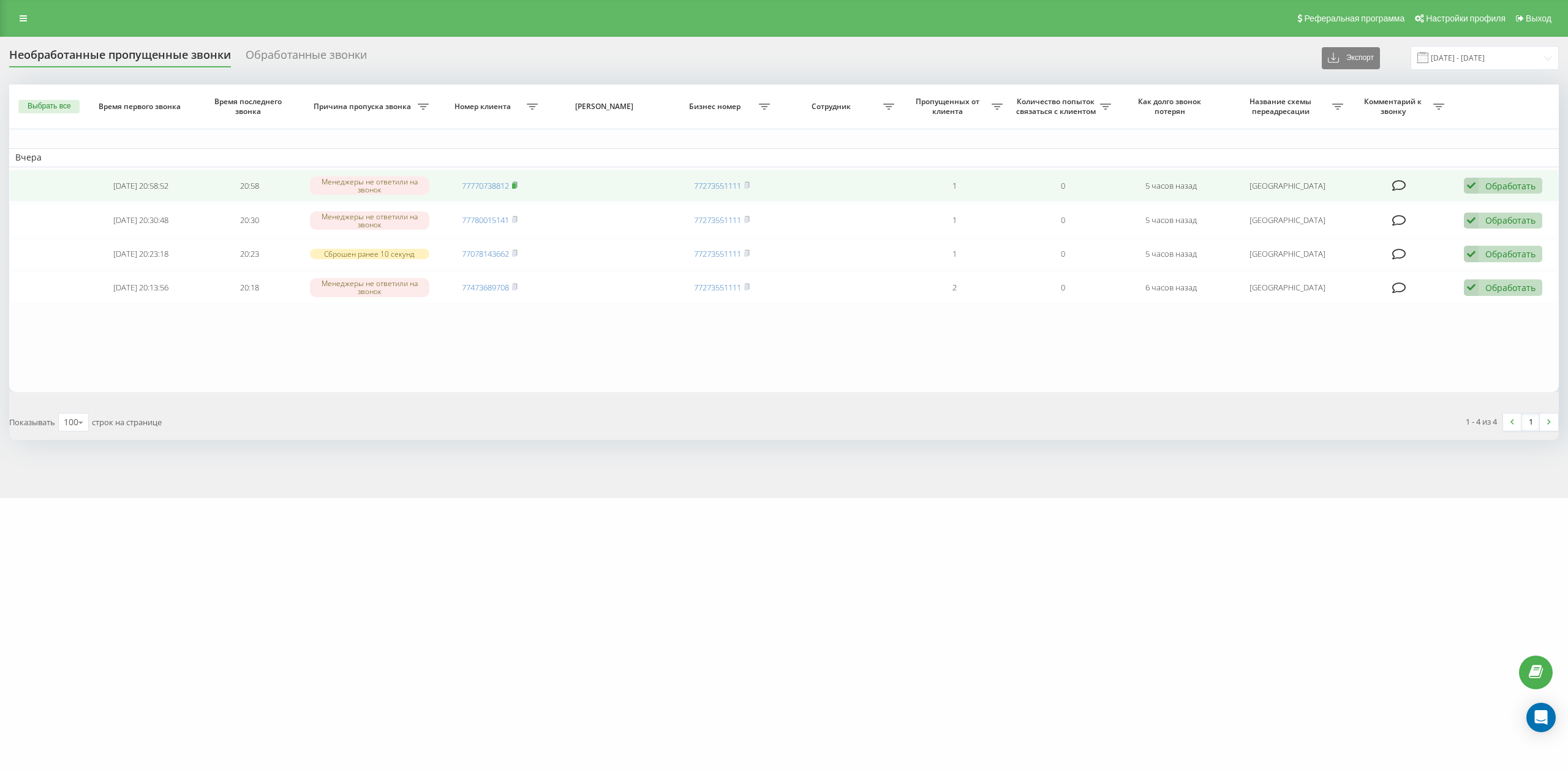
click at [516, 184] on rect at bounding box center [513, 186] width 3 height 5
click at [1506, 180] on div "Обработать" at bounding box center [1510, 185] width 50 height 11
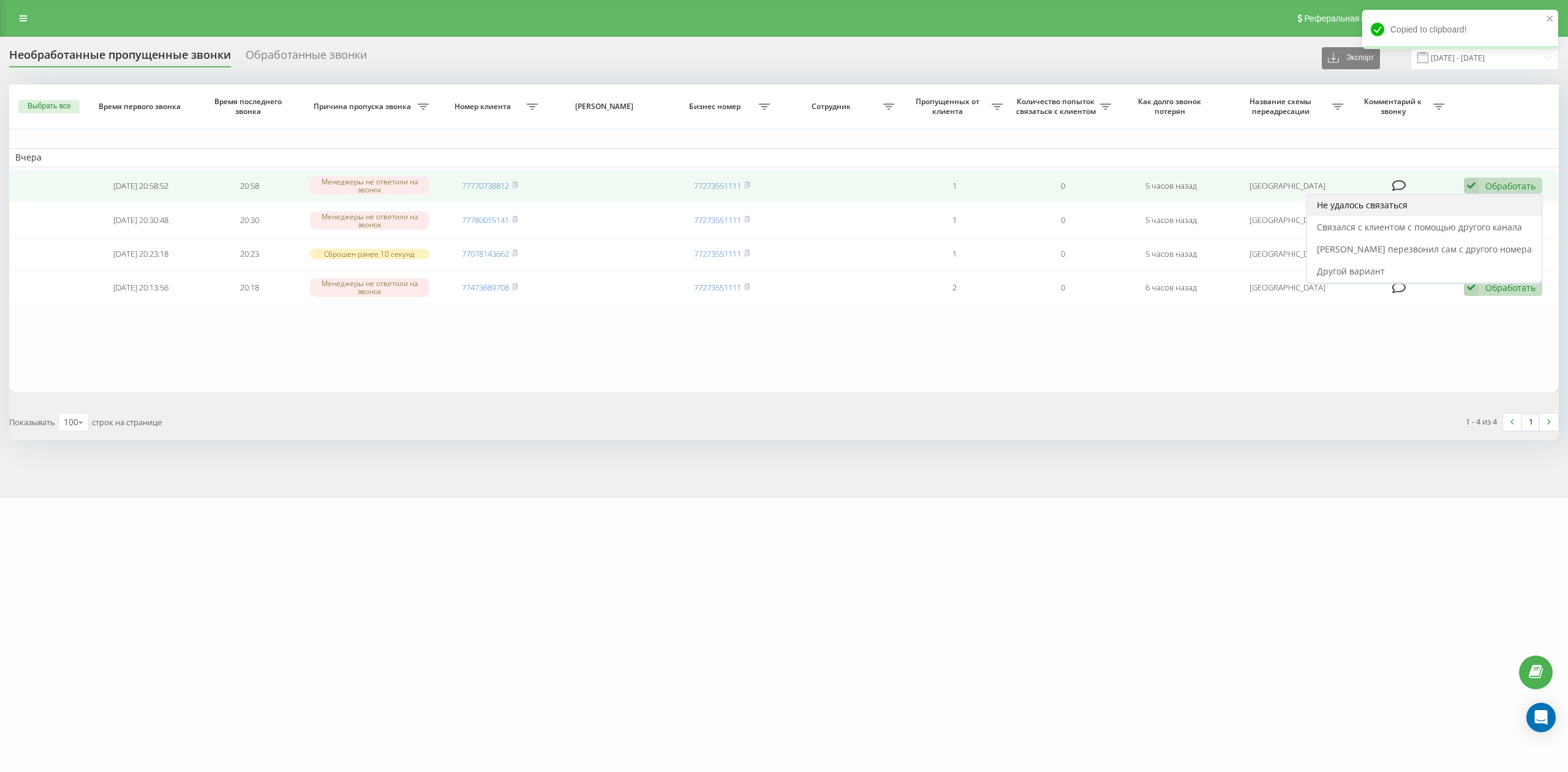
click at [1436, 216] on div "Не удалось связаться" at bounding box center [1424, 205] width 234 height 22
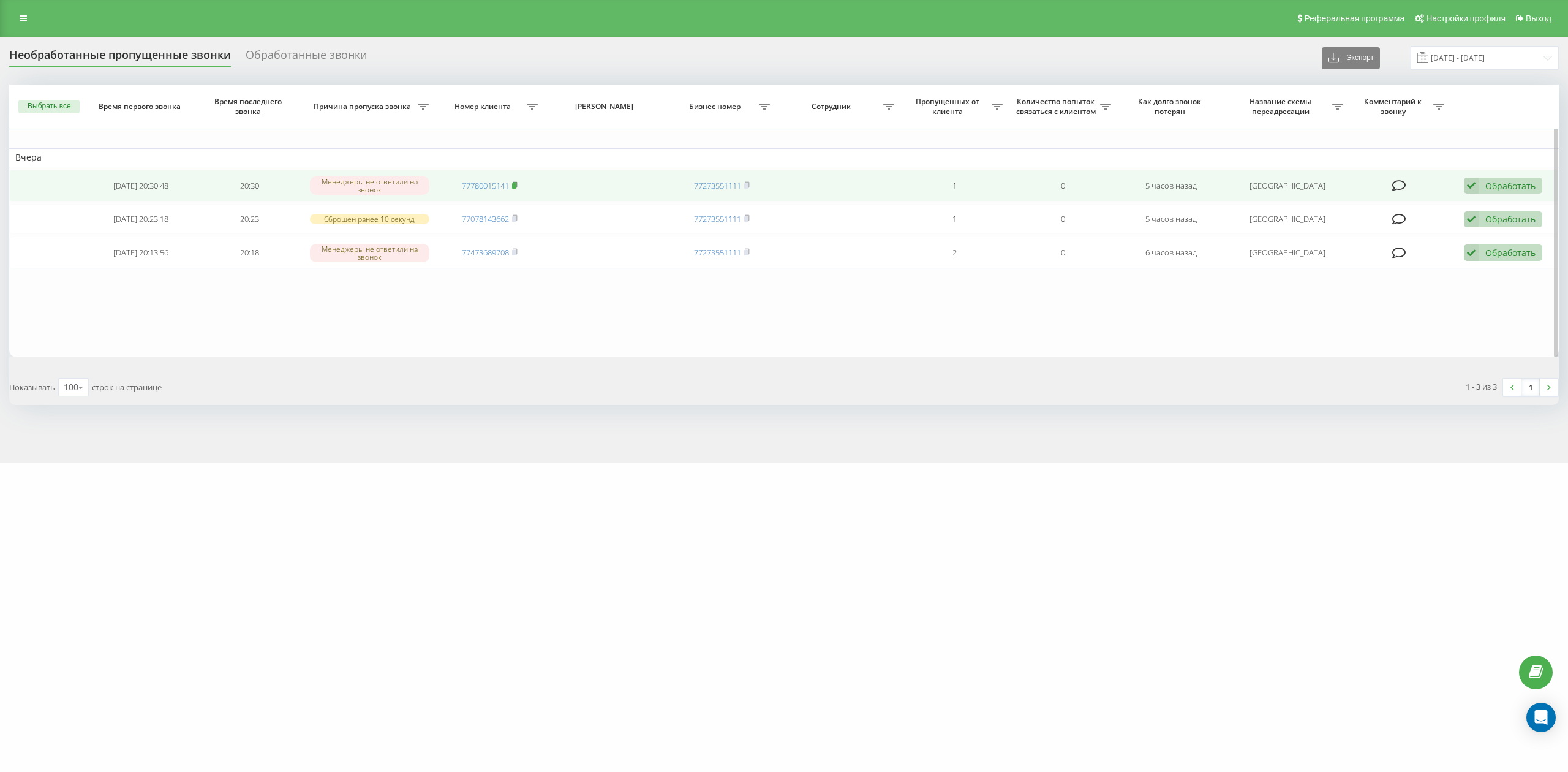
click at [515, 184] on rect at bounding box center [513, 186] width 3 height 5
click at [1483, 189] on div "Обработать Не удалось связаться Связался с клиентом с помощью другого канала Кл…" at bounding box center [1503, 185] width 79 height 17
click at [1391, 206] on span "Не удалось связаться" at bounding box center [1362, 204] width 91 height 11
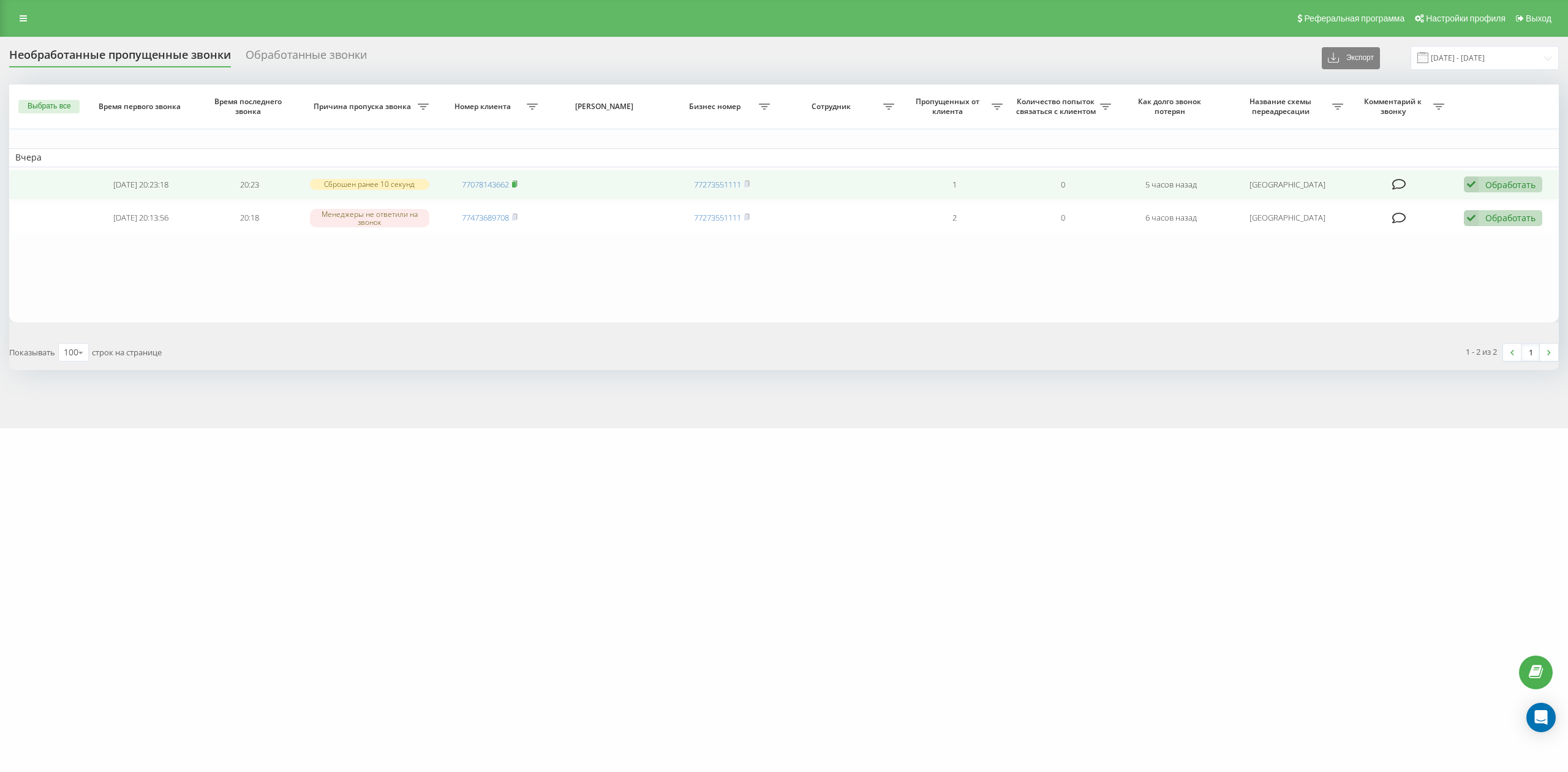
click at [516, 184] on rect at bounding box center [513, 185] width 3 height 5
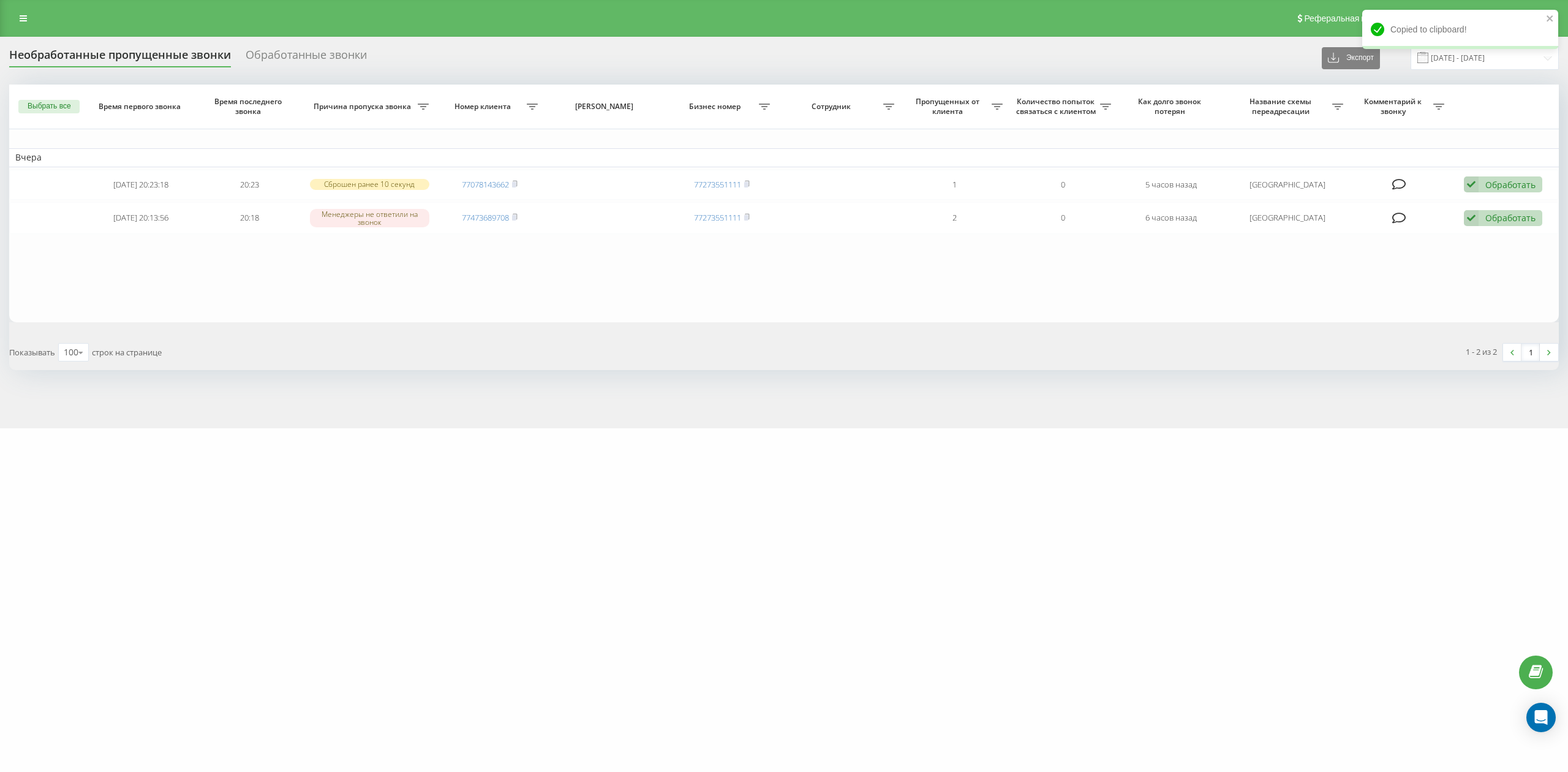
drag, startPoint x: 25, startPoint y: 24, endPoint x: 32, endPoint y: 27, distance: 7.6
click at [25, 24] on link at bounding box center [23, 19] width 22 height 17
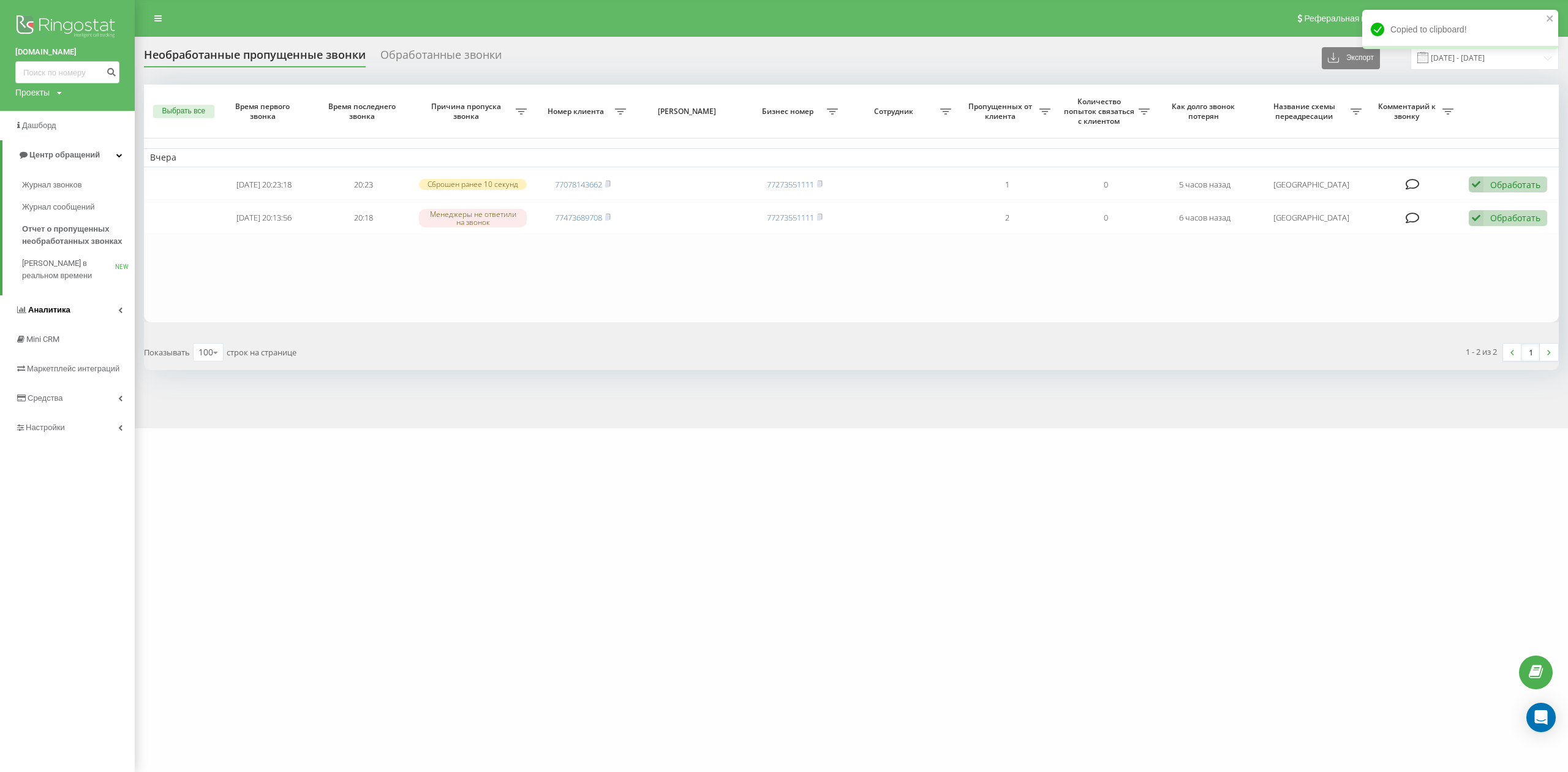
click at [80, 306] on link "Аналитика" at bounding box center [67, 310] width 135 height 30
click at [104, 390] on span "Отчет об эффективности работы сотрудников" at bounding box center [75, 390] width 107 height 24
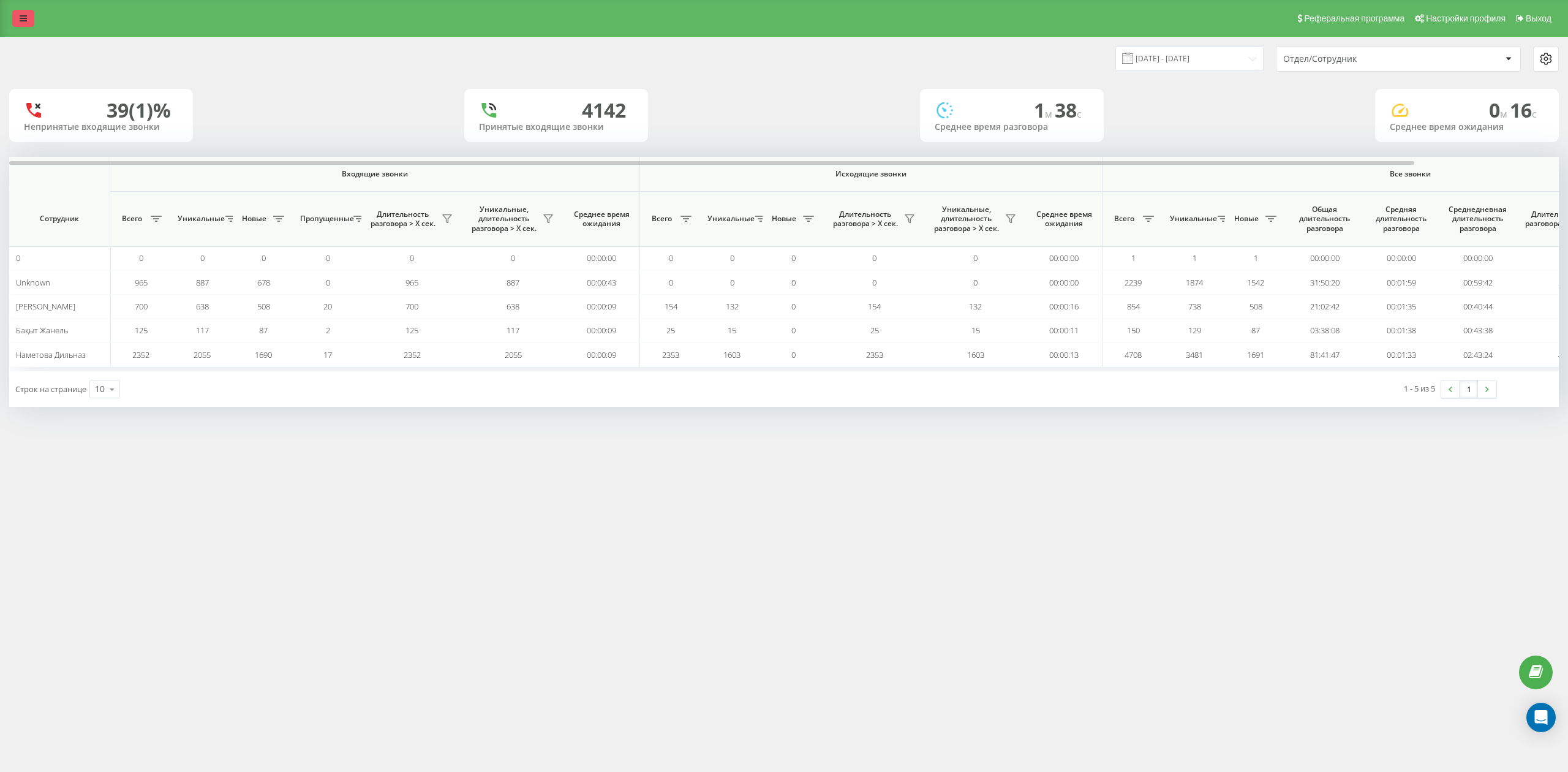
click at [15, 13] on link at bounding box center [23, 19] width 22 height 17
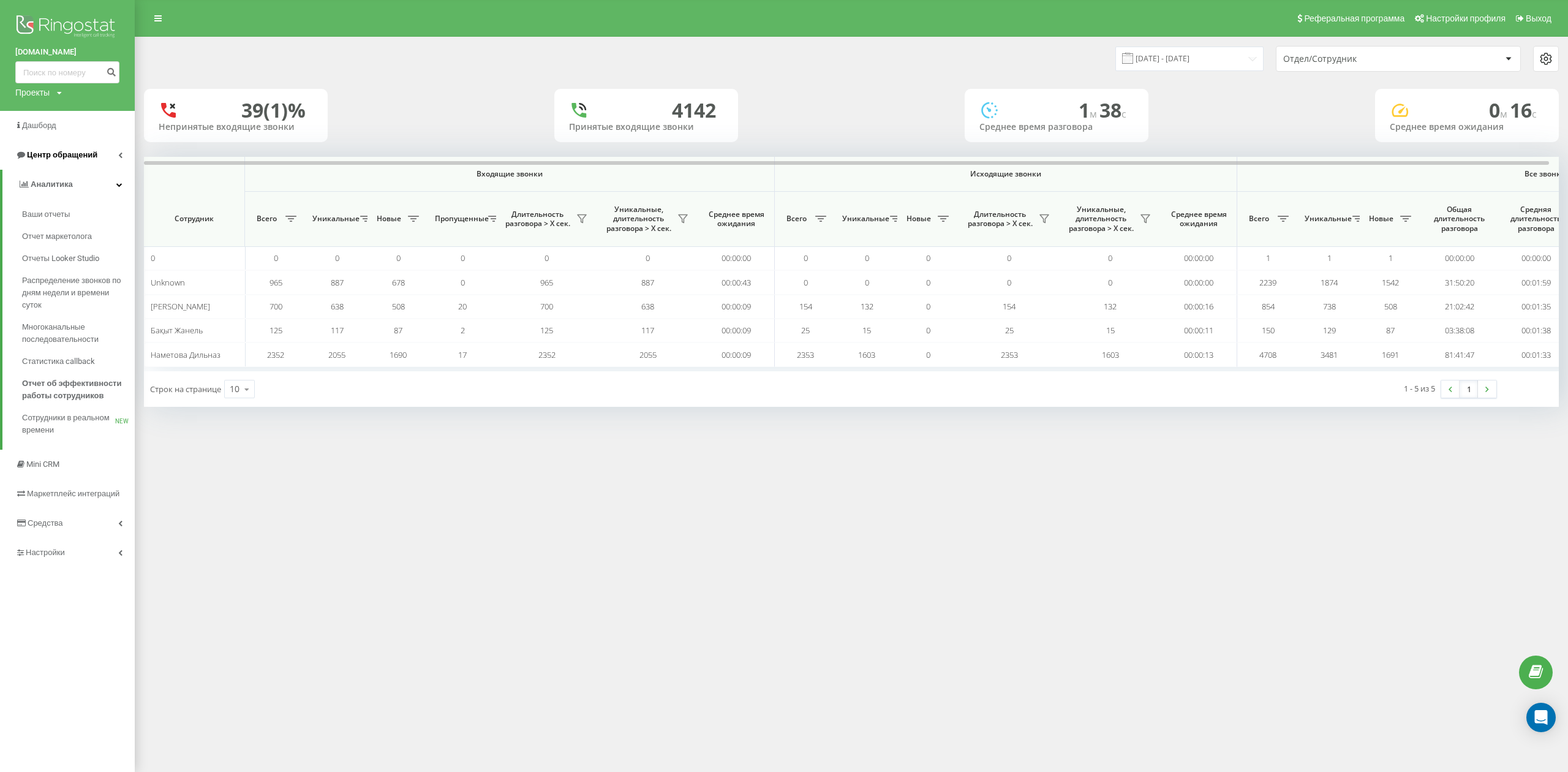
click at [101, 164] on link "Центр обращений" at bounding box center [67, 155] width 135 height 30
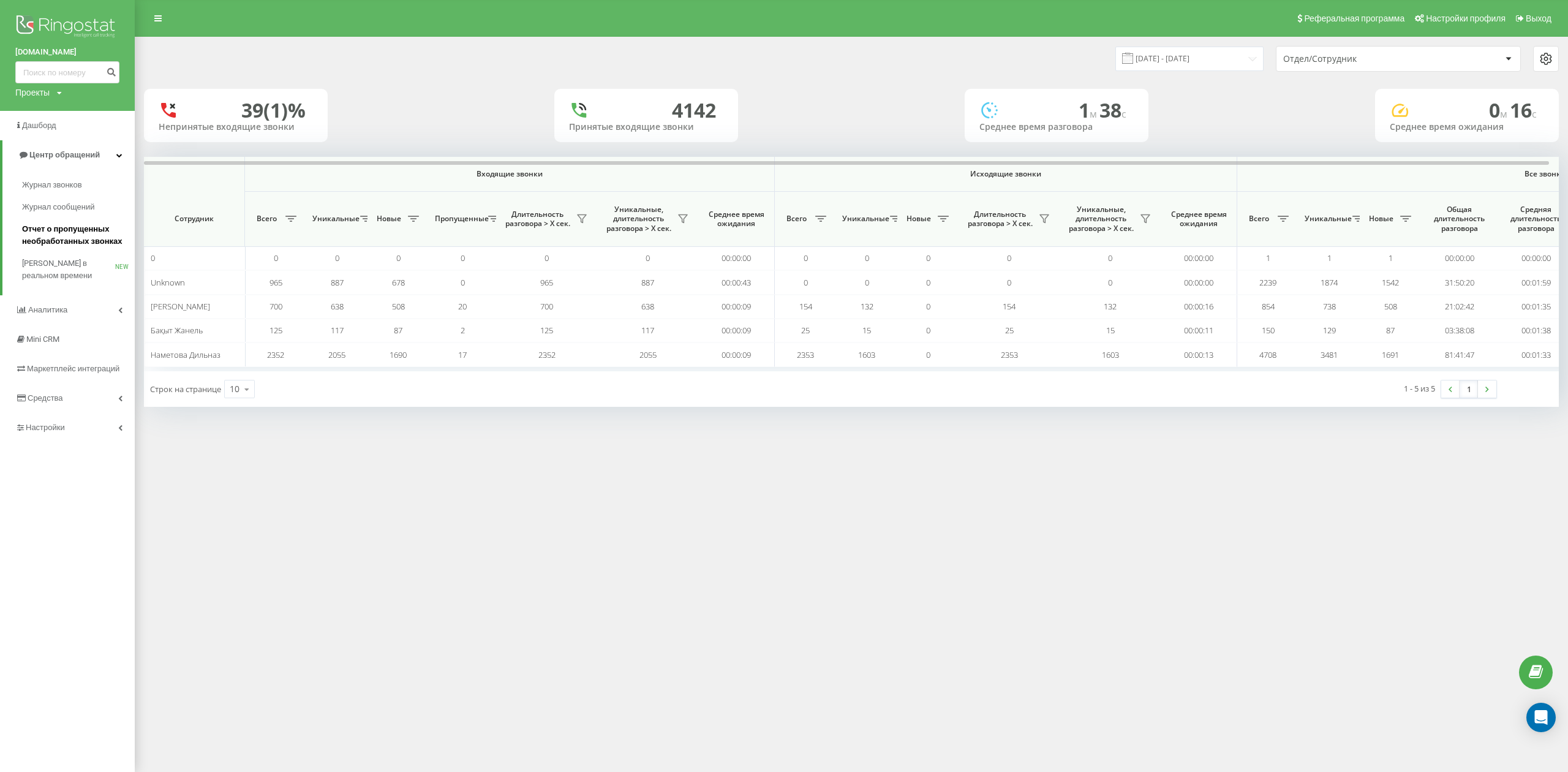
click at [83, 229] on span "Отчет о пропущенных необработанных звонках" at bounding box center [75, 235] width 107 height 24
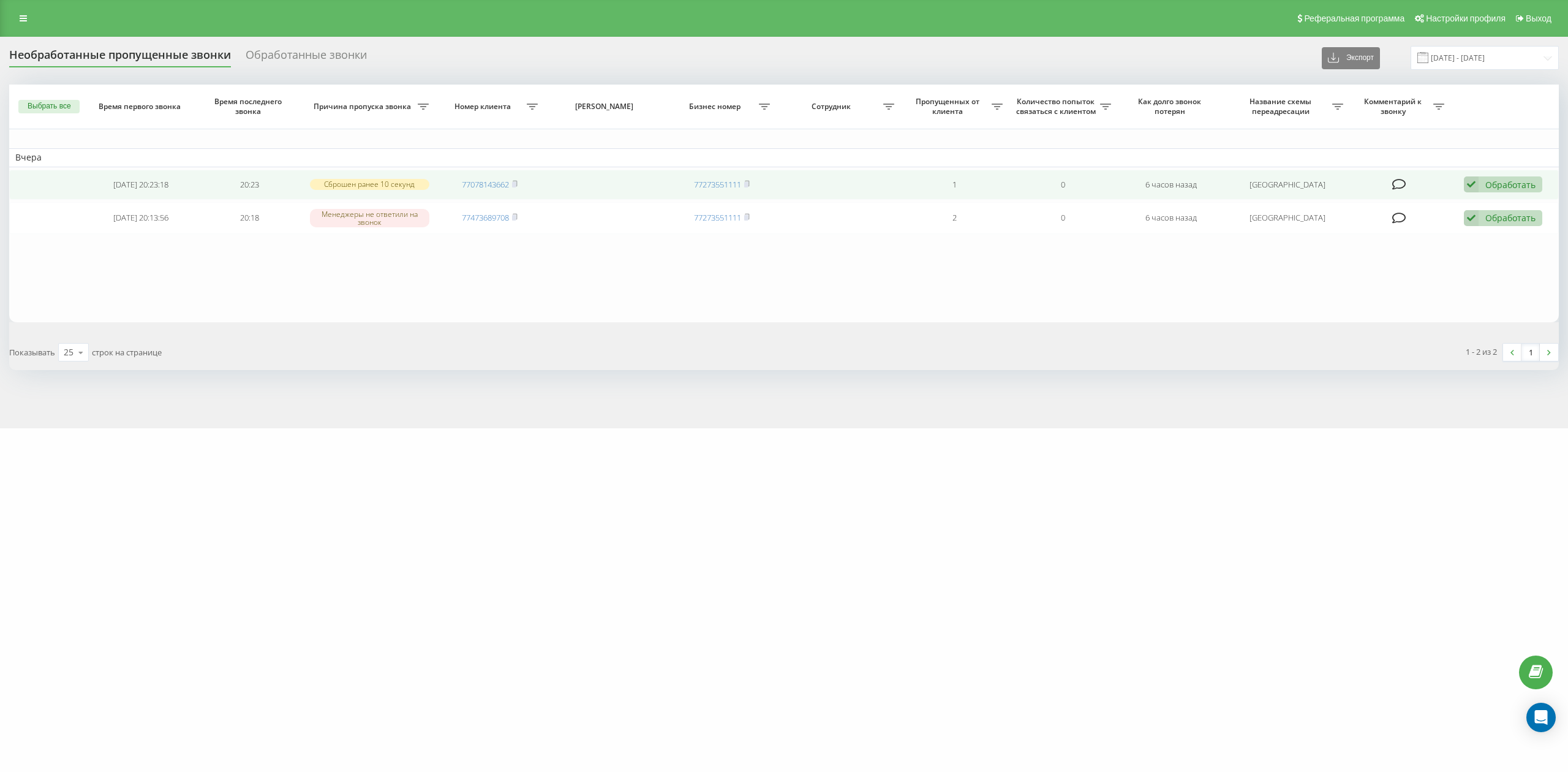
click at [1483, 182] on div "Обработать Не удалось связаться Связался с клиентом с помощью другого канала Кл…" at bounding box center [1503, 185] width 79 height 17
click at [1468, 209] on div "Не удалось связаться" at bounding box center [1424, 204] width 234 height 22
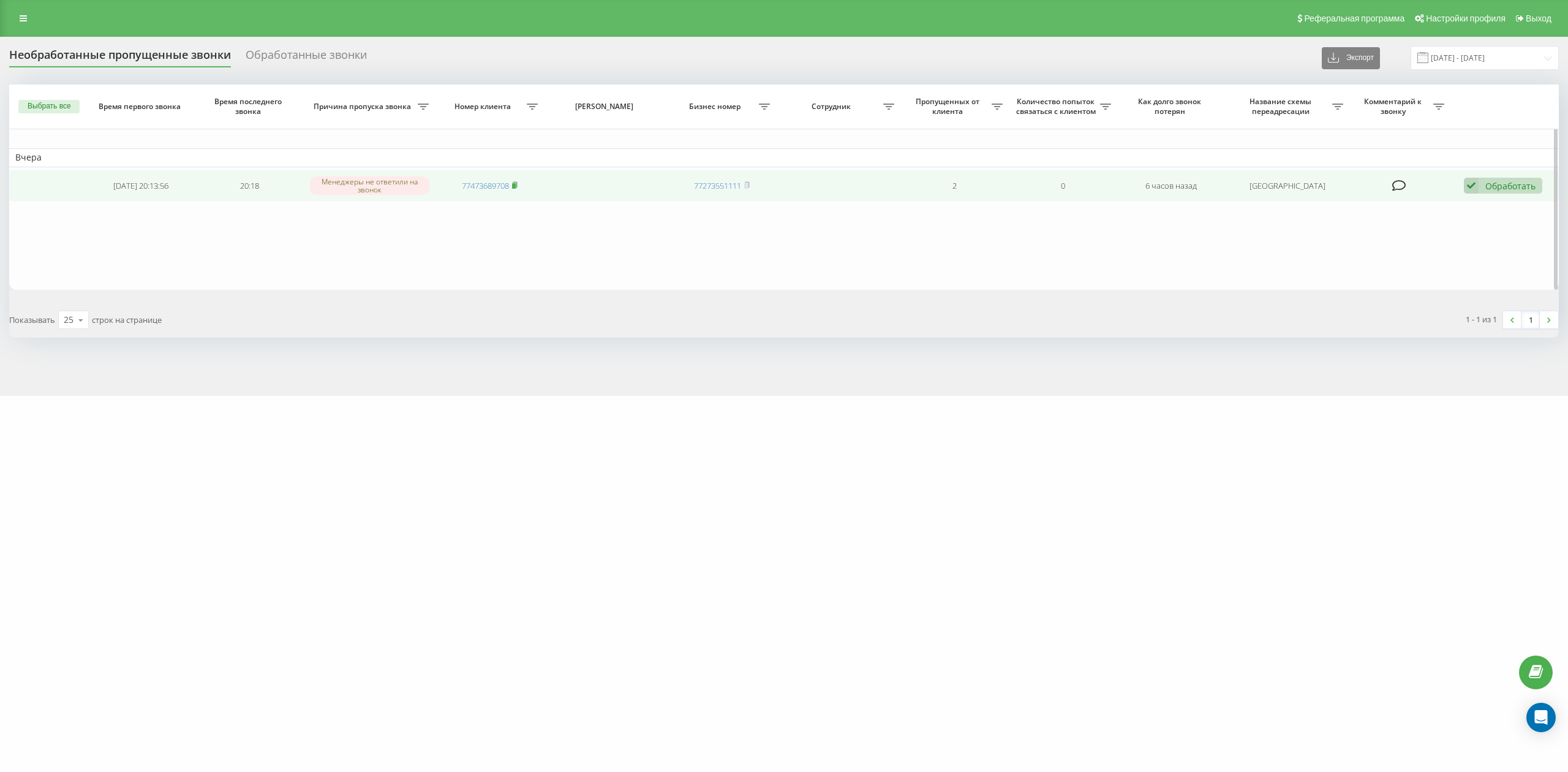
click at [517, 187] on icon at bounding box center [515, 185] width 5 height 7
drag, startPoint x: 1493, startPoint y: 184, endPoint x: 1456, endPoint y: 207, distance: 43.6
click at [1495, 184] on div "Обработать" at bounding box center [1510, 185] width 50 height 11
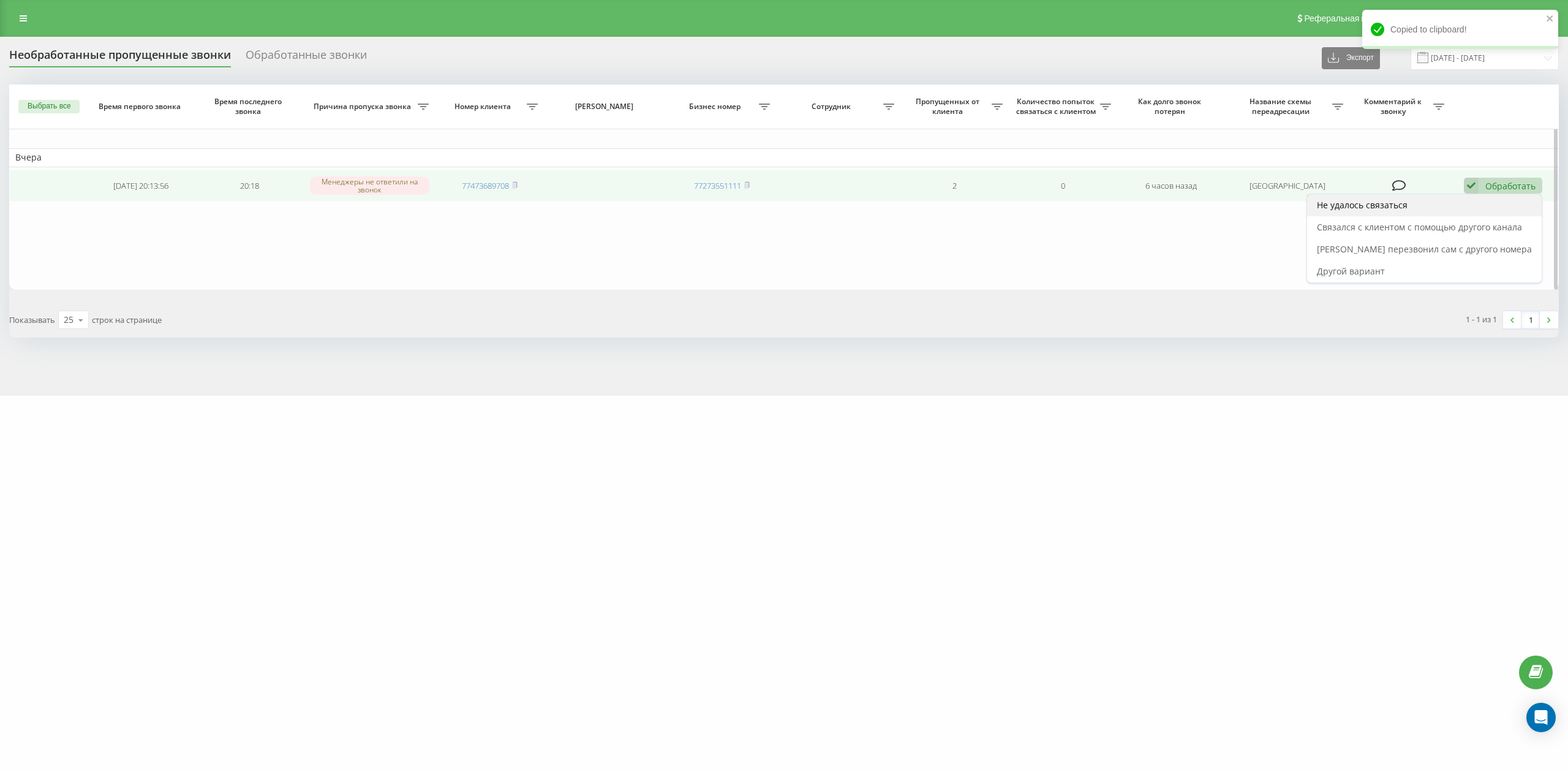
click at [1382, 211] on span "Не удалось связаться" at bounding box center [1362, 204] width 91 height 11
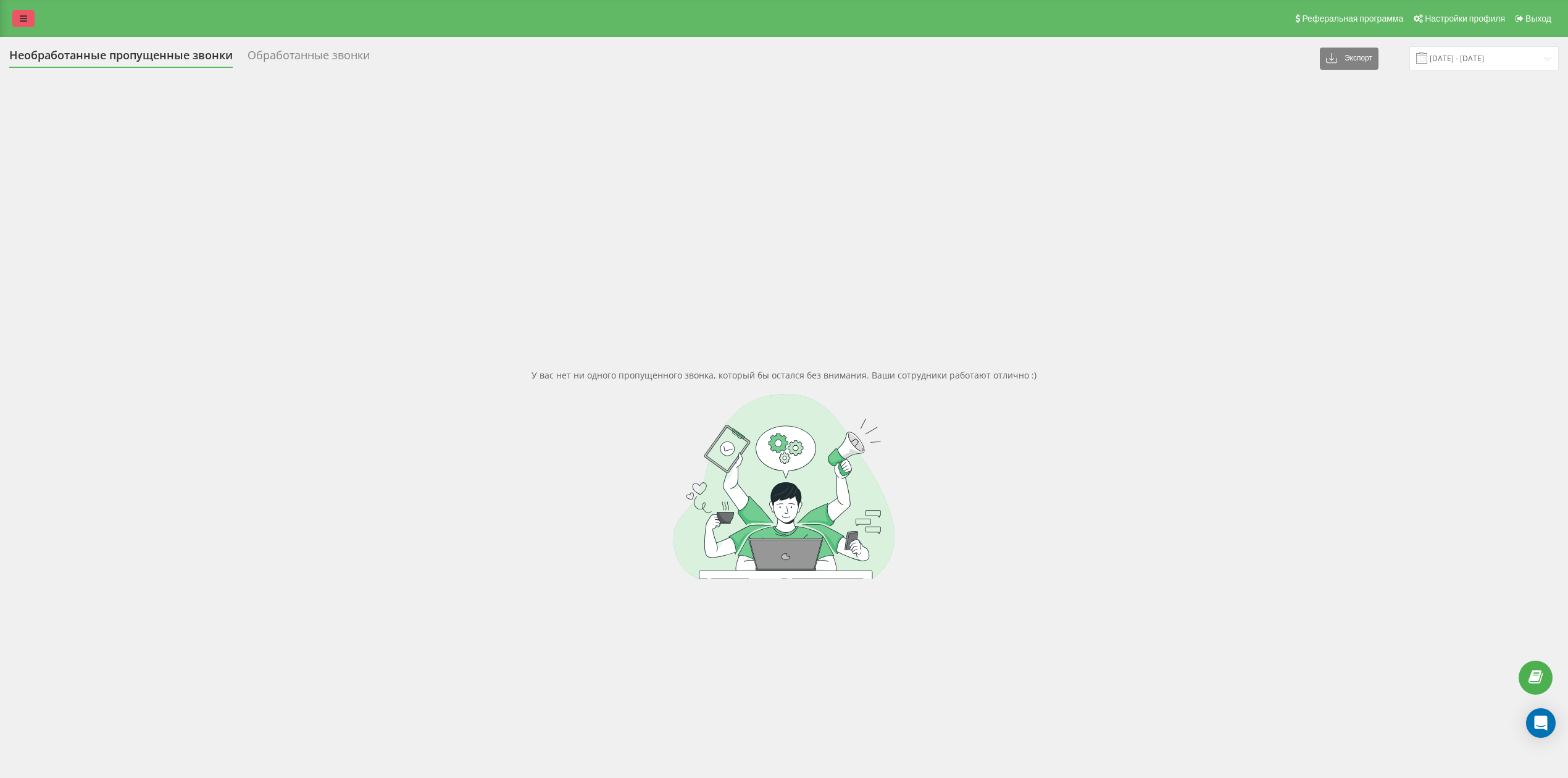
click at [32, 18] on link at bounding box center [23, 19] width 22 height 18
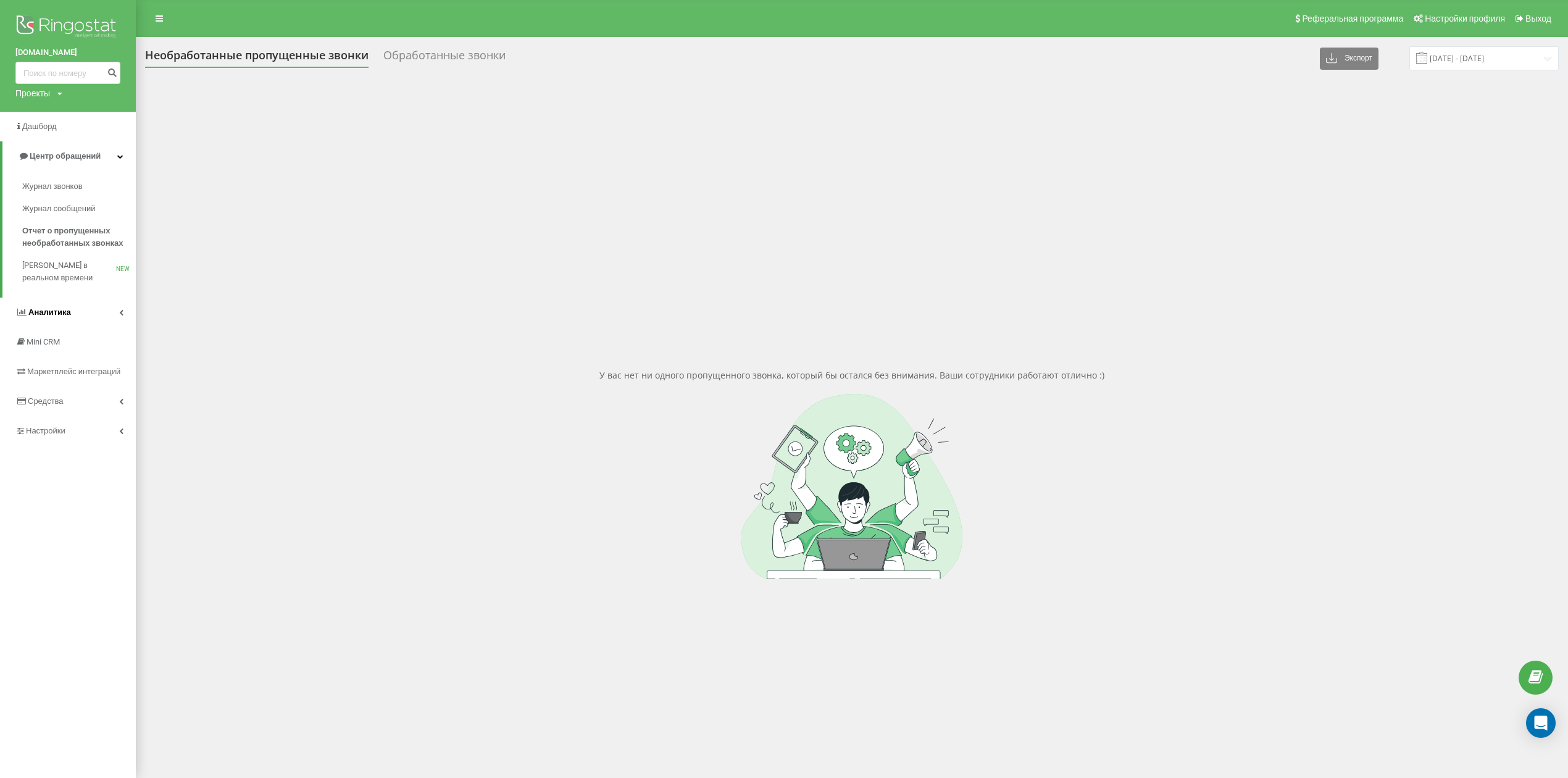
click at [58, 314] on span "Аналитика" at bounding box center [49, 312] width 43 height 9
